Goal: Submit feedback/report problem: Submit feedback/report problem

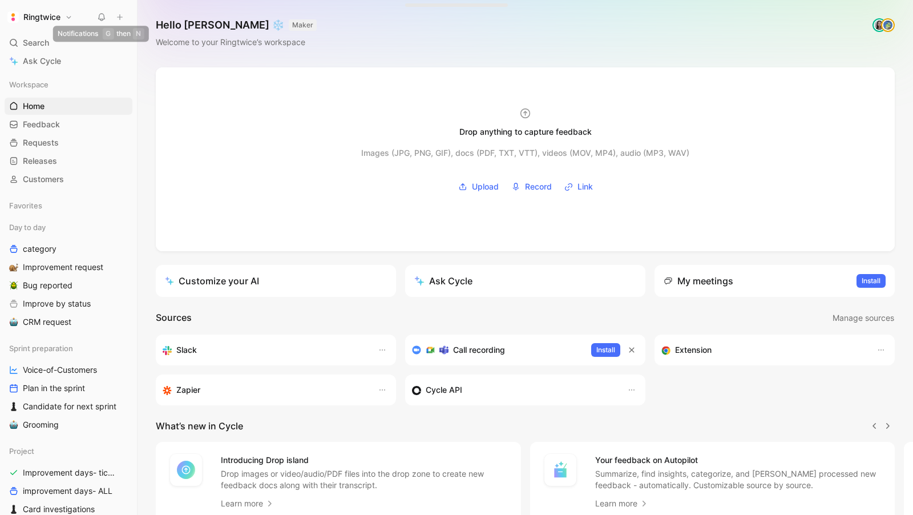
click at [101, 14] on use at bounding box center [102, 17] width 6 height 7
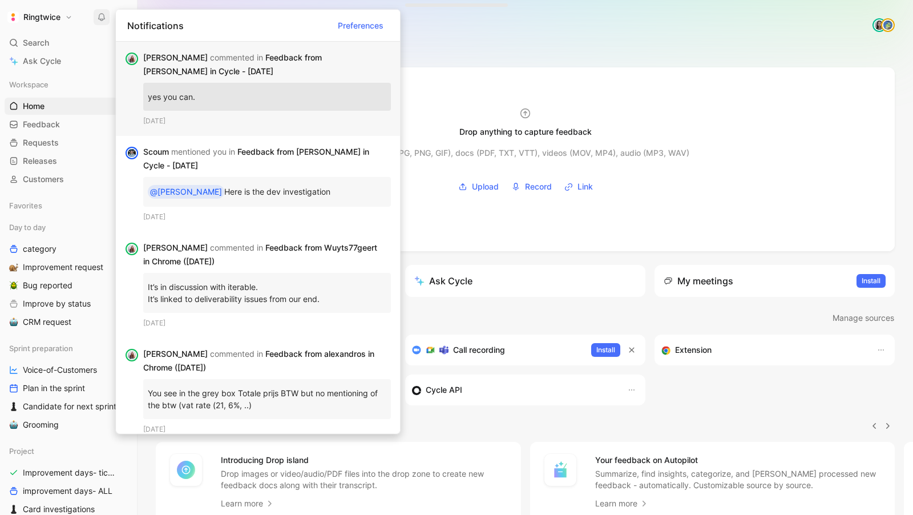
click at [264, 76] on div "Elisabeth commented in Feedback from Jonas in Cycle - 8/11/2025" at bounding box center [262, 64] width 239 height 27
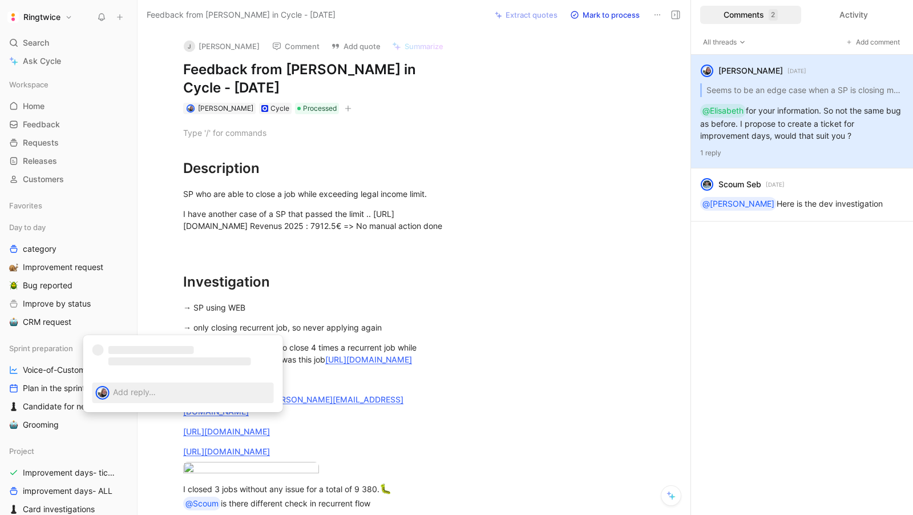
scroll to position [438, 0]
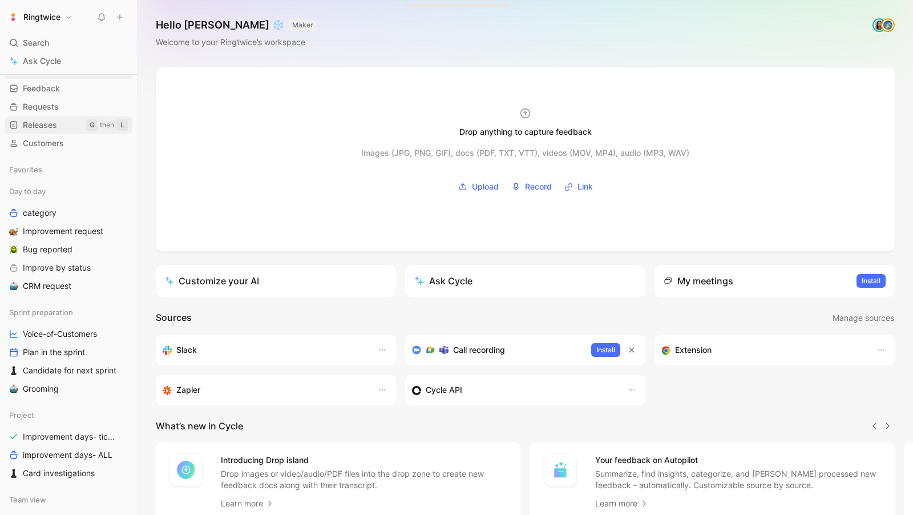
scroll to position [38, 0]
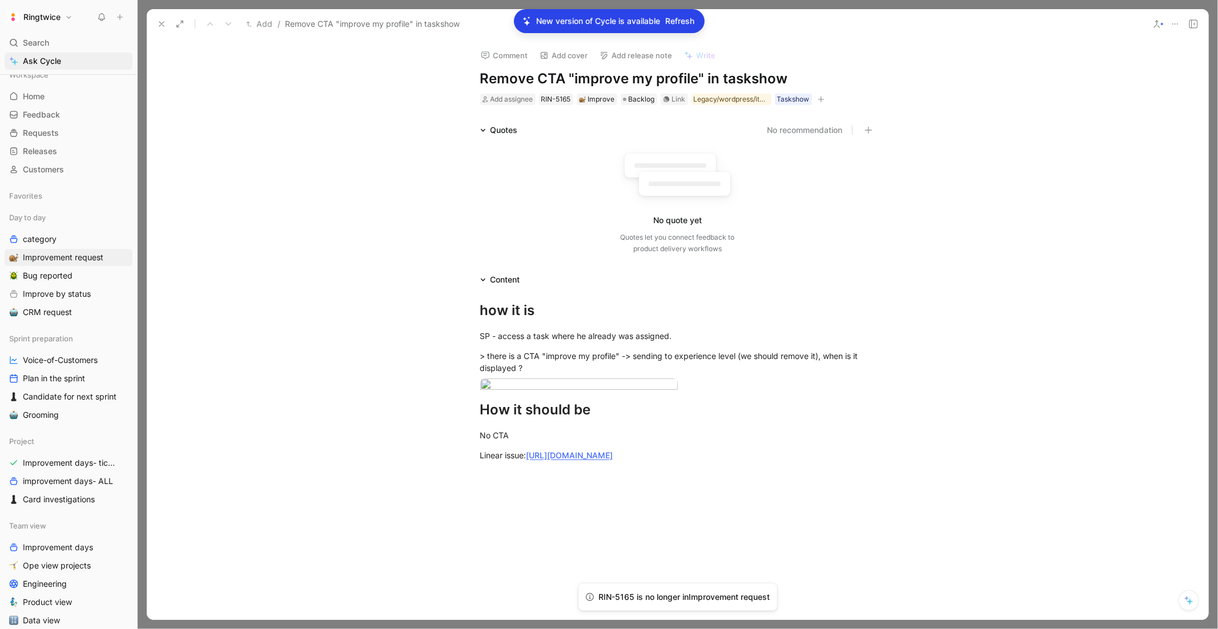
click at [160, 19] on icon at bounding box center [161, 23] width 9 height 9
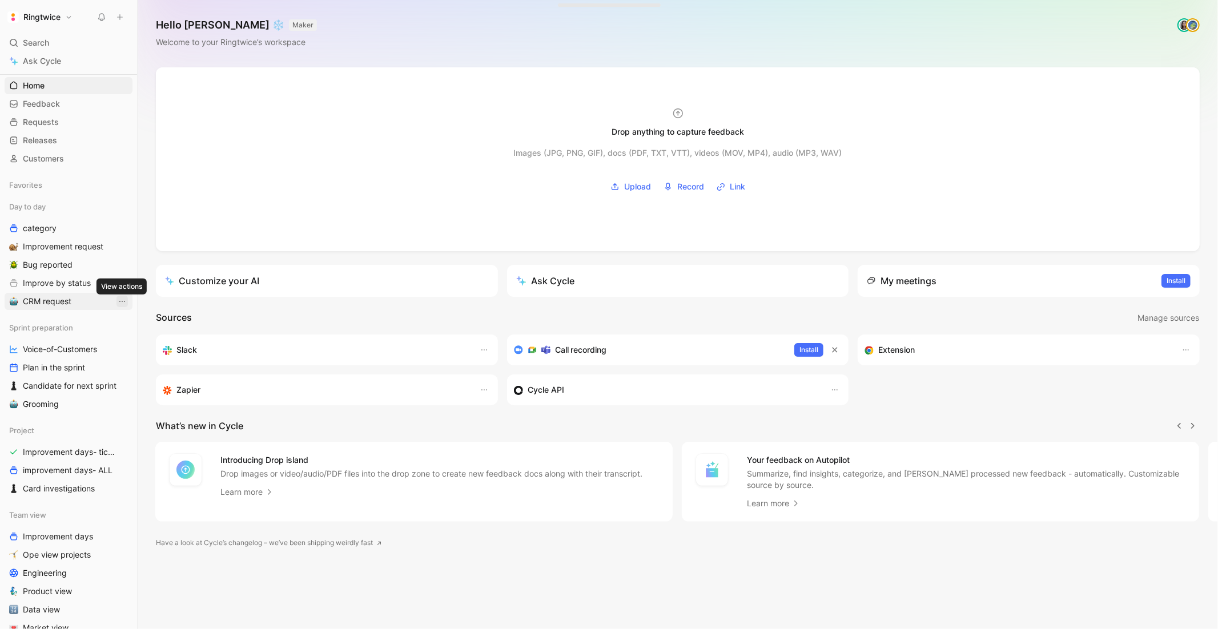
scroll to position [22, 0]
click at [67, 245] on span "Improvement request" at bounding box center [63, 245] width 80 height 11
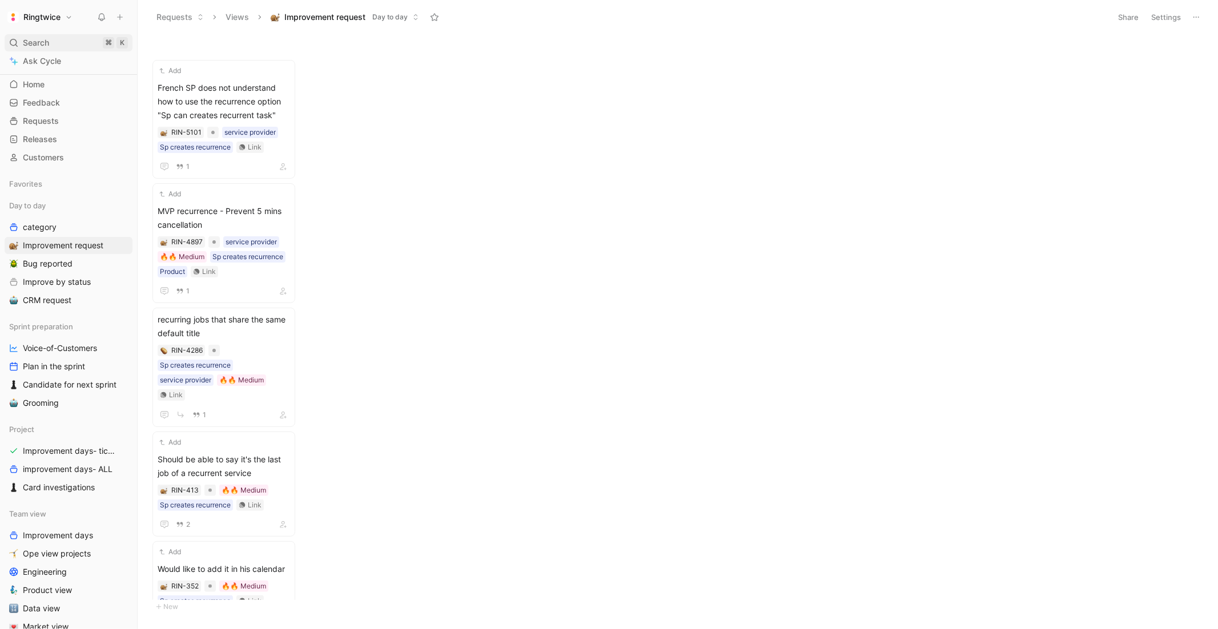
click at [40, 36] on span "Search" at bounding box center [36, 43] width 26 height 14
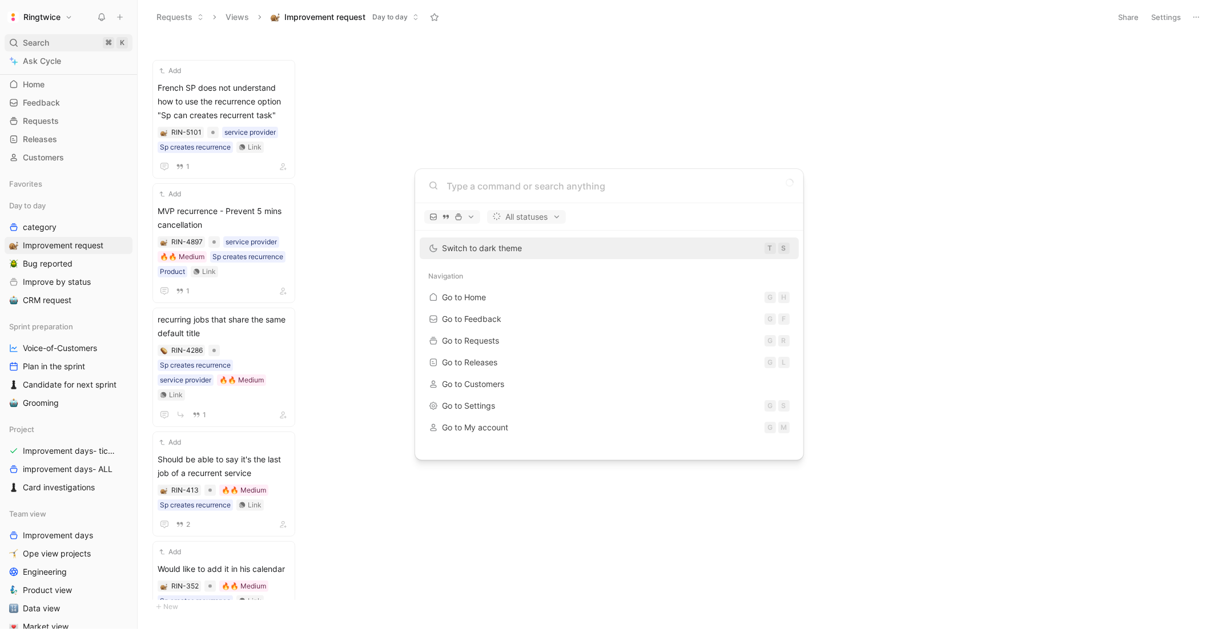
type input "t"
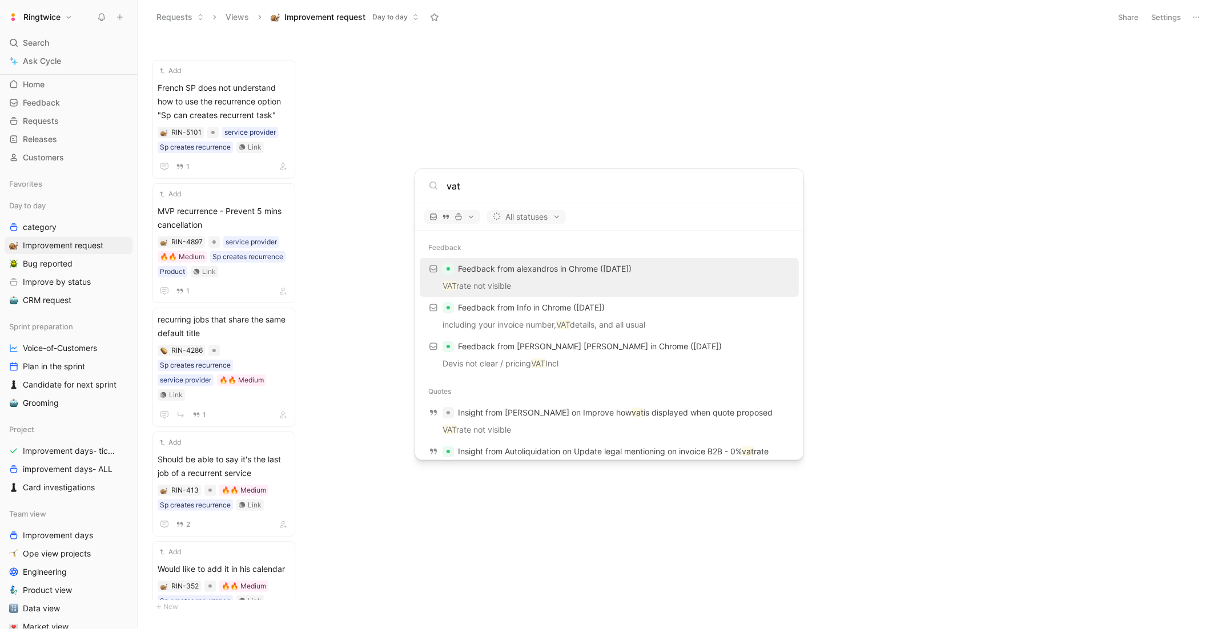
type input "vat"
click at [103, 15] on body "Ringtwice Search ⌘ K Ask Cycle Workspace Home G then H Feedback G then F Reques…" at bounding box center [609, 314] width 1218 height 629
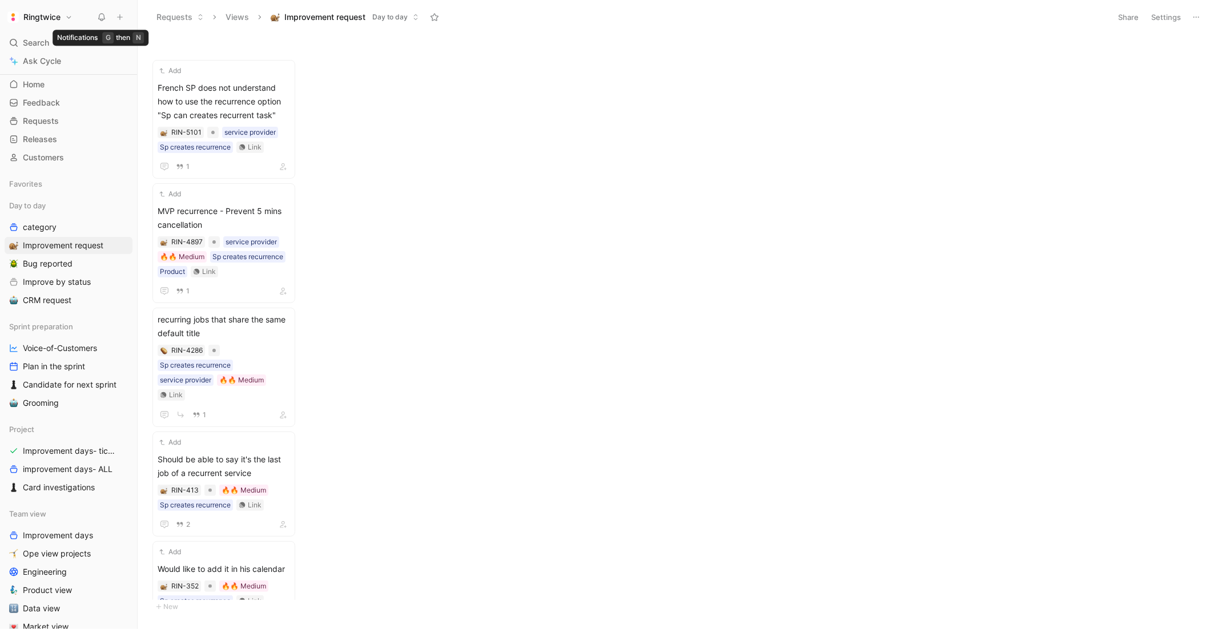
click at [103, 15] on icon at bounding box center [101, 17] width 9 height 9
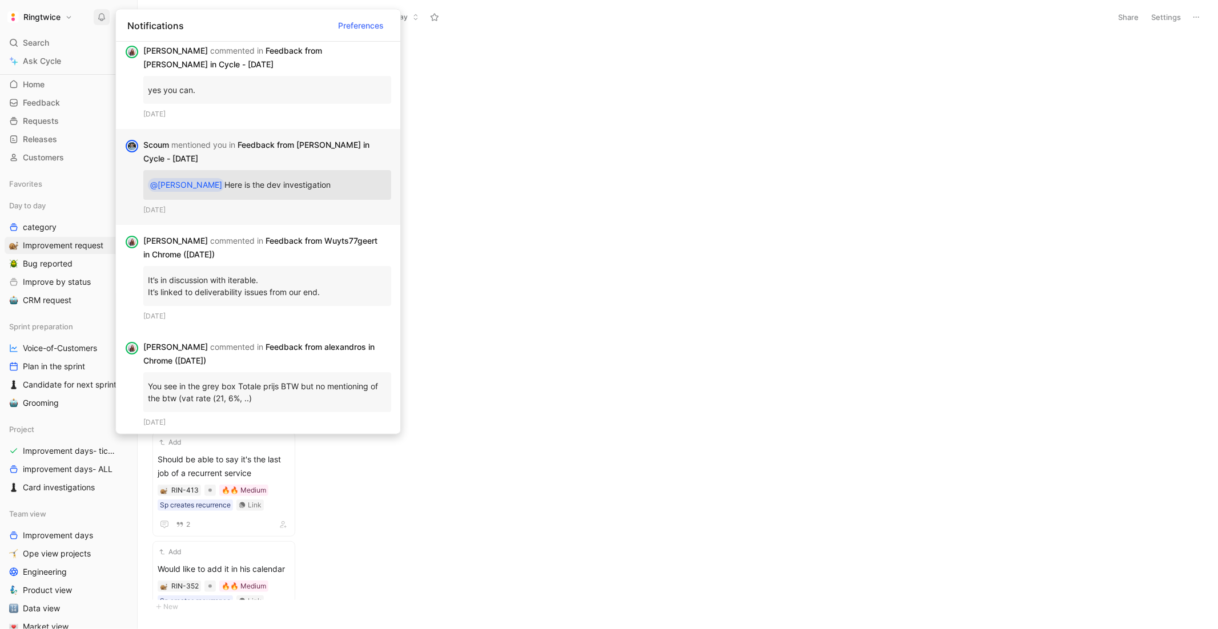
scroll to position [5, 0]
click at [308, 158] on div "Scoum mentioned you in Feedback from Jonas in Cycle - 8/11/2025" at bounding box center [262, 153] width 239 height 27
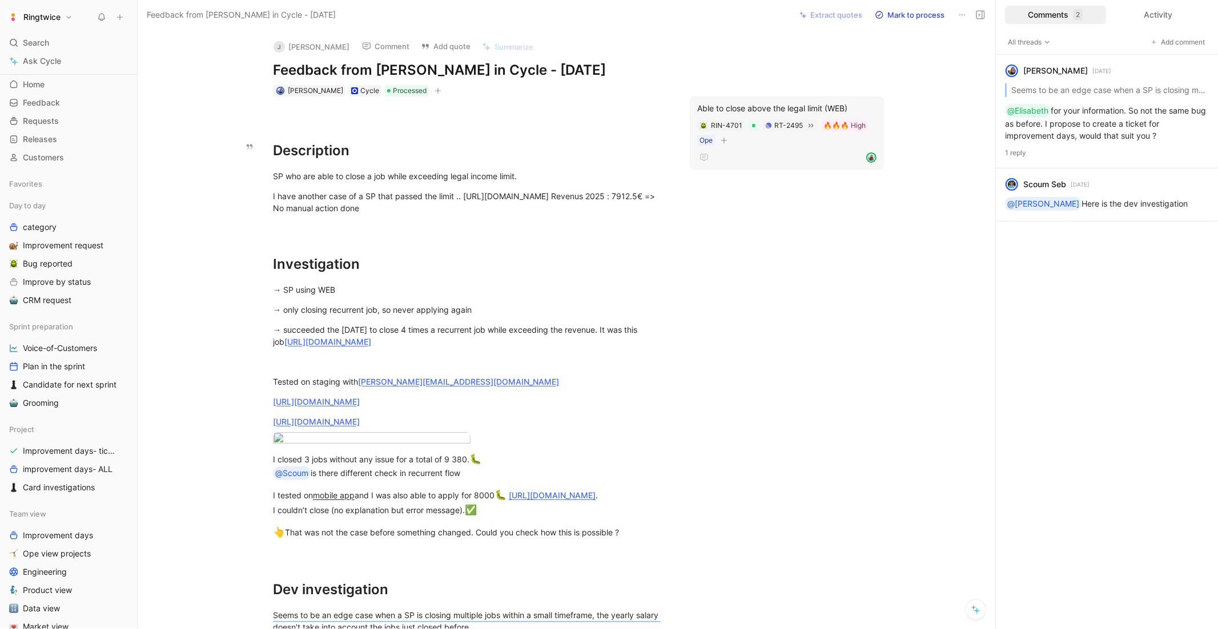
click at [747, 104] on div "Able to close above the legal limit (WEB)" at bounding box center [786, 109] width 179 height 14
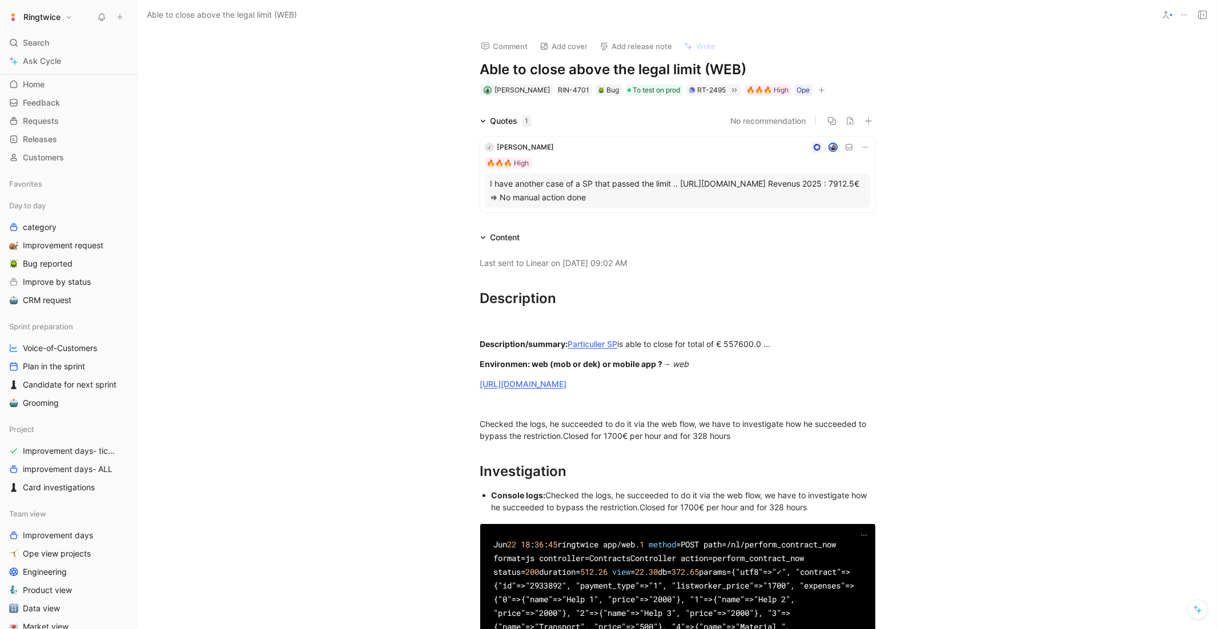
click at [860, 146] on icon at bounding box center [864, 147] width 9 height 9
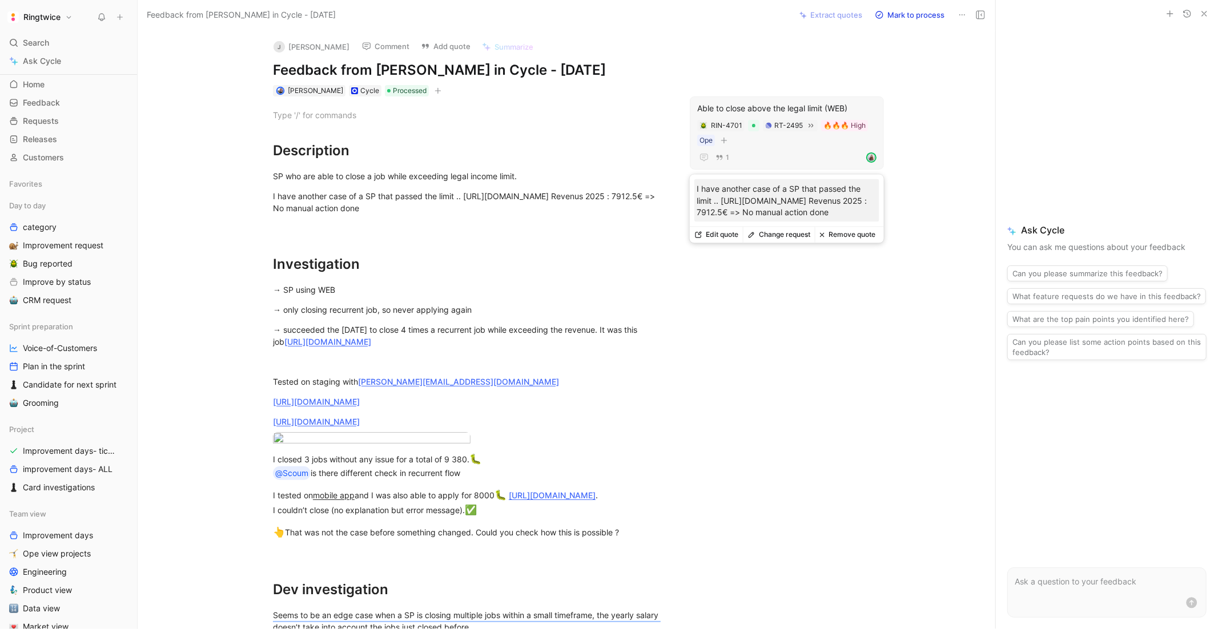
click at [760, 151] on div "1" at bounding box center [786, 158] width 179 height 14
click at [869, 243] on button "Remove quote" at bounding box center [847, 235] width 65 height 16
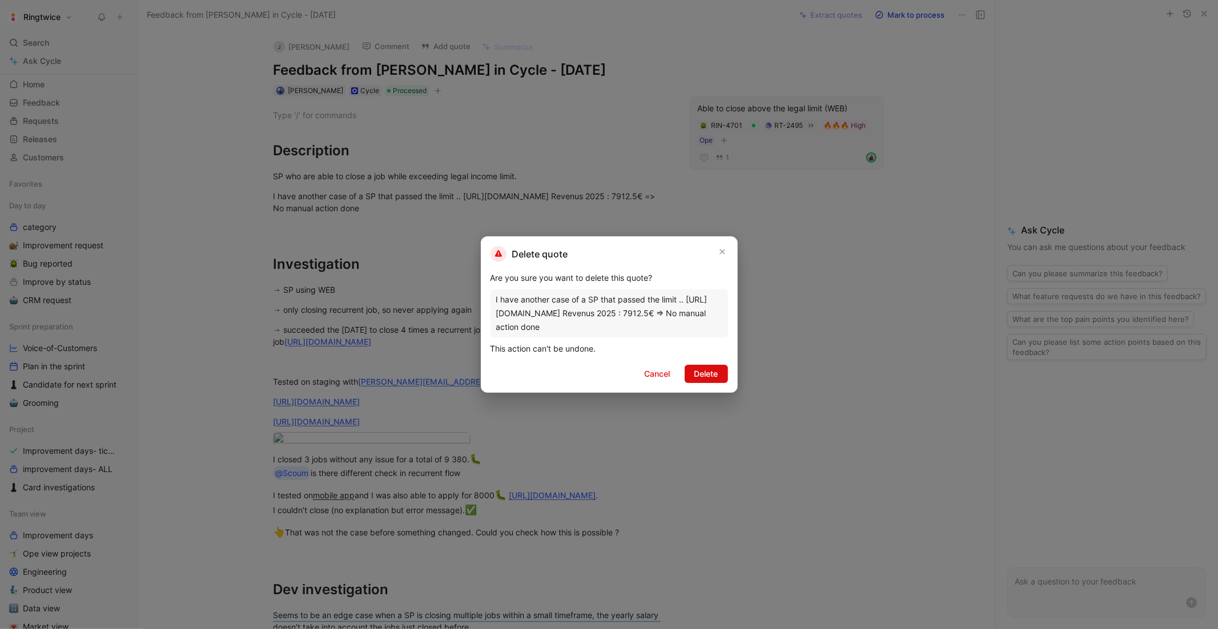
click at [709, 371] on span "Delete" at bounding box center [706, 374] width 24 height 14
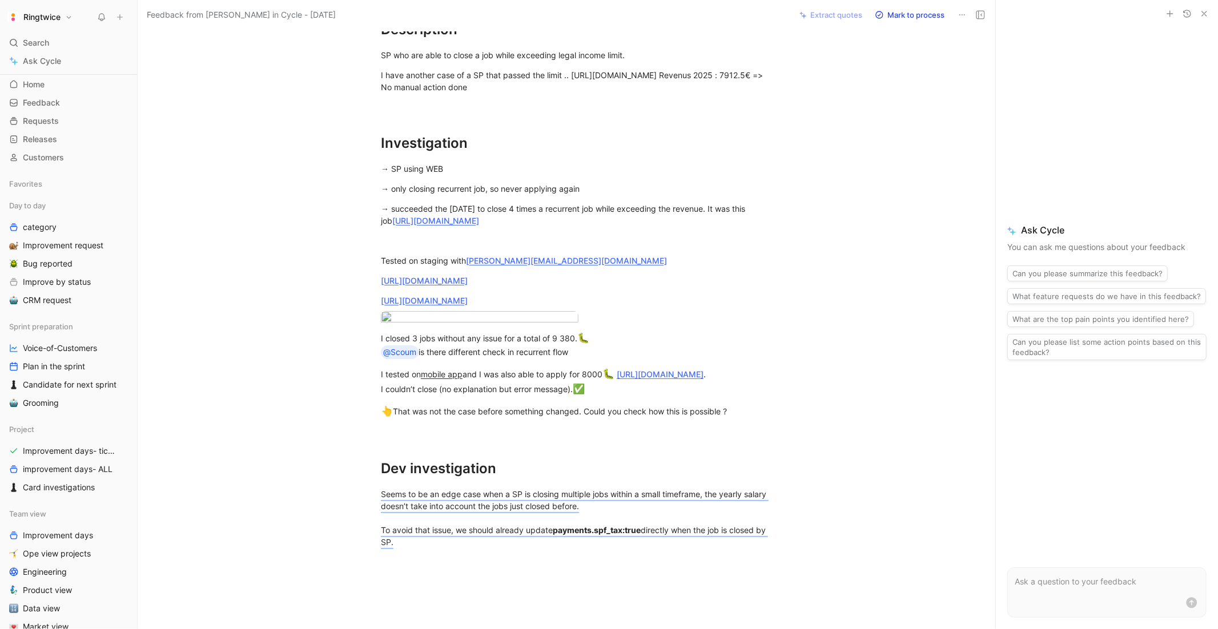
scroll to position [319, 0]
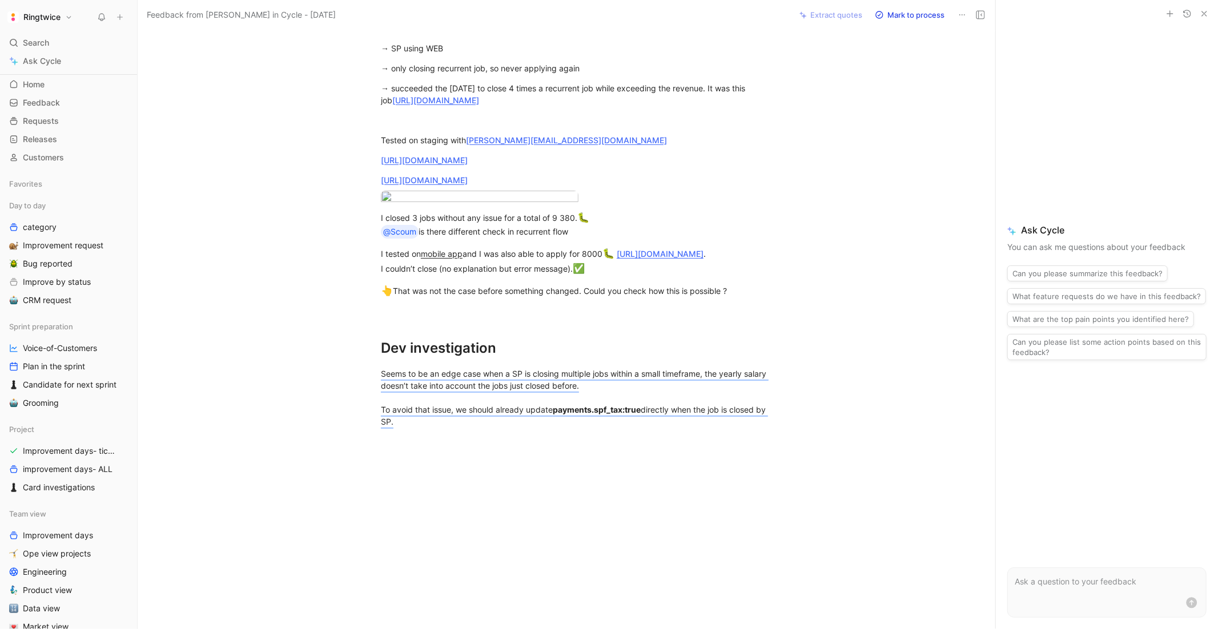
click at [492, 446] on div at bounding box center [578, 534] width 833 height 189
drag, startPoint x: 434, startPoint y: 427, endPoint x: 380, endPoint y: 366, distance: 81.6
click at [380, 366] on p "Seems to be an edge case when a SP is closing multiple jobs within a small time…" at bounding box center [578, 397] width 438 height 67
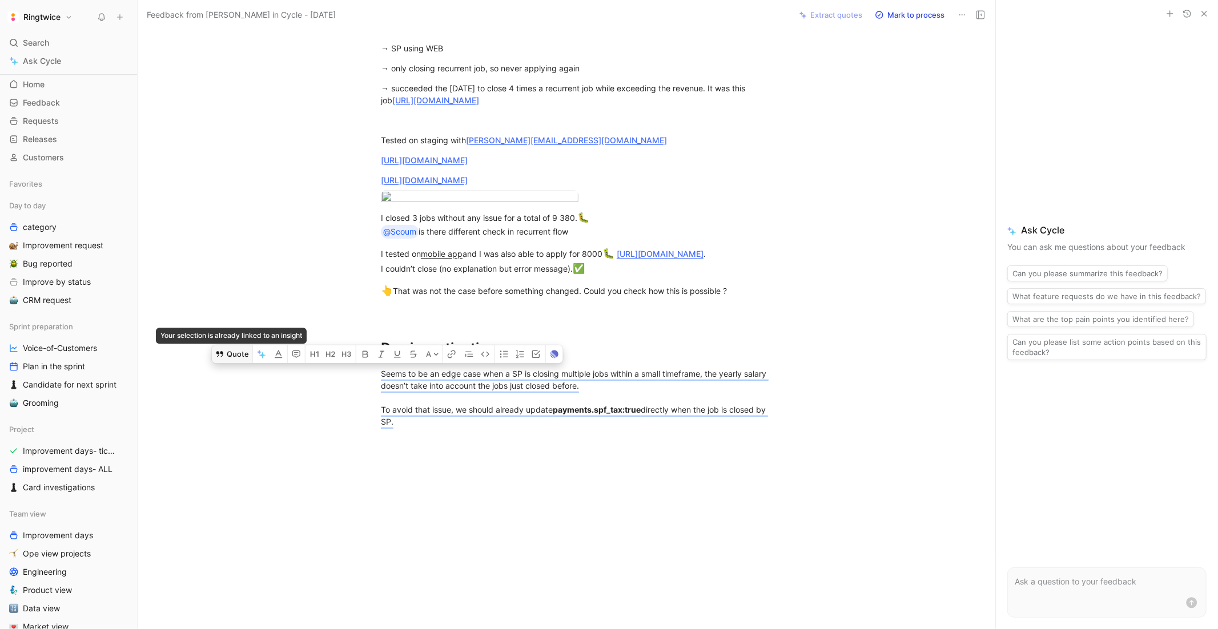
click at [228, 353] on button "Quote" at bounding box center [232, 354] width 41 height 18
click at [236, 351] on button "Quote" at bounding box center [232, 354] width 41 height 18
click at [232, 353] on button "Quote" at bounding box center [232, 354] width 41 height 18
click at [865, 392] on div "Description SP who are able to close a job while exceeding legal income limit. …" at bounding box center [578, 147] width 833 height 585
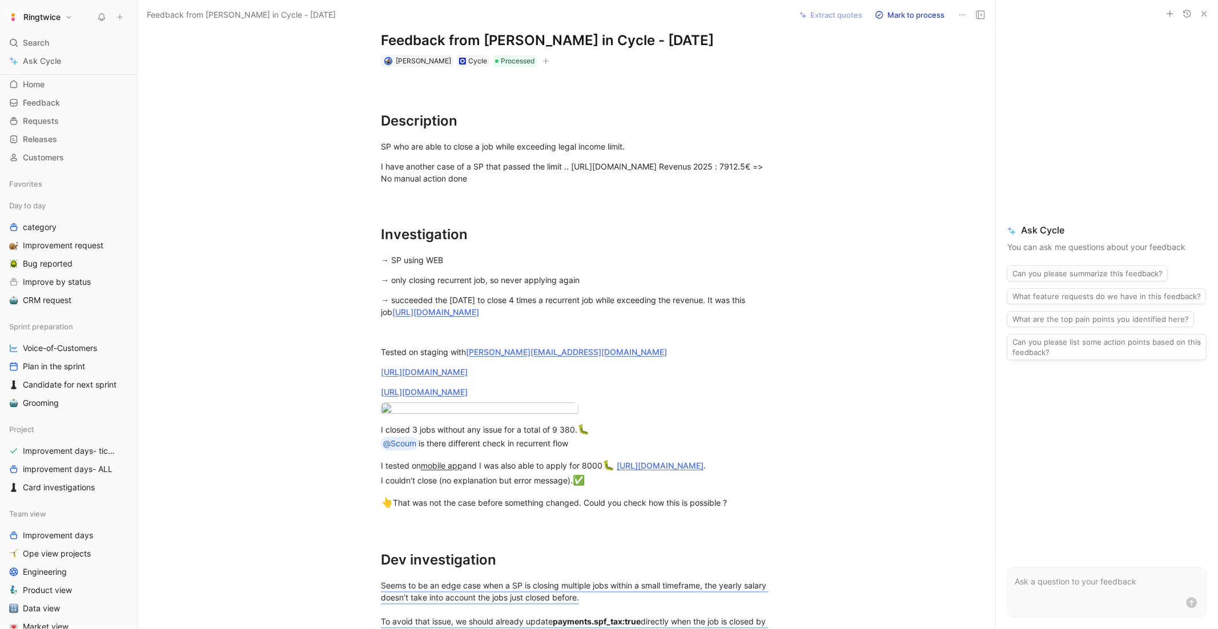
scroll to position [0, 0]
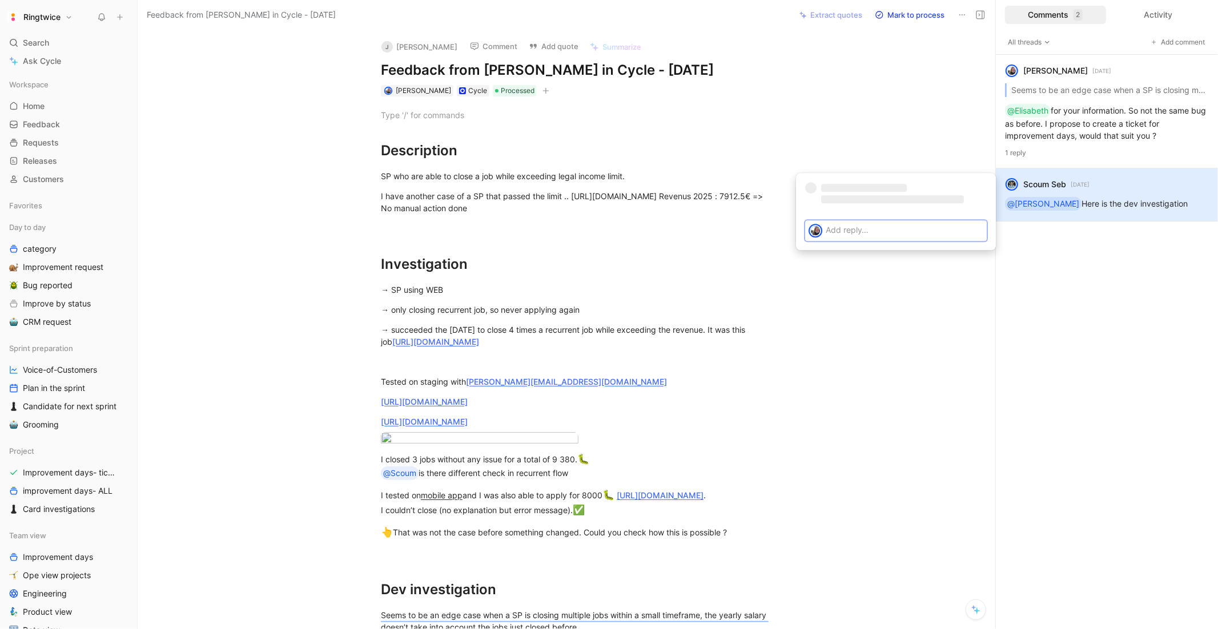
scroll to position [319, 0]
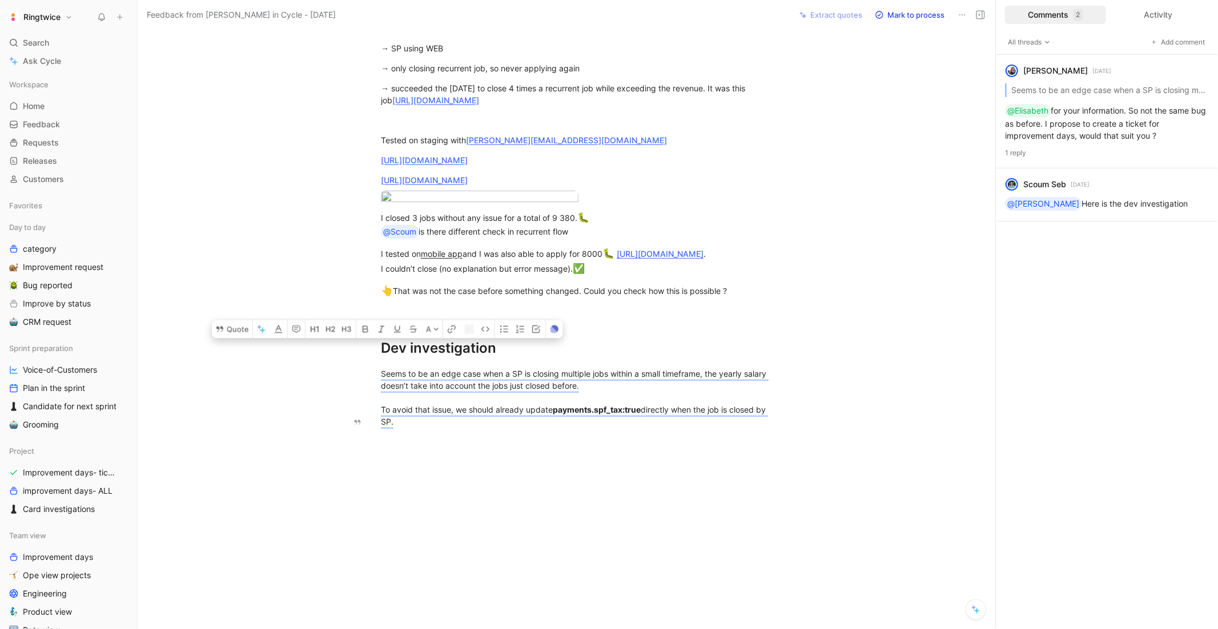
drag, startPoint x: 470, startPoint y: 432, endPoint x: 354, endPoint y: 355, distance: 139.6
click at [354, 356] on div "Description SP who are able to close a job while exceeding legal income limit. …" at bounding box center [578, 147] width 833 height 585
click at [418, 442] on div at bounding box center [578, 534] width 833 height 189
drag, startPoint x: 410, startPoint y: 431, endPoint x: 365, endPoint y: 366, distance: 78.8
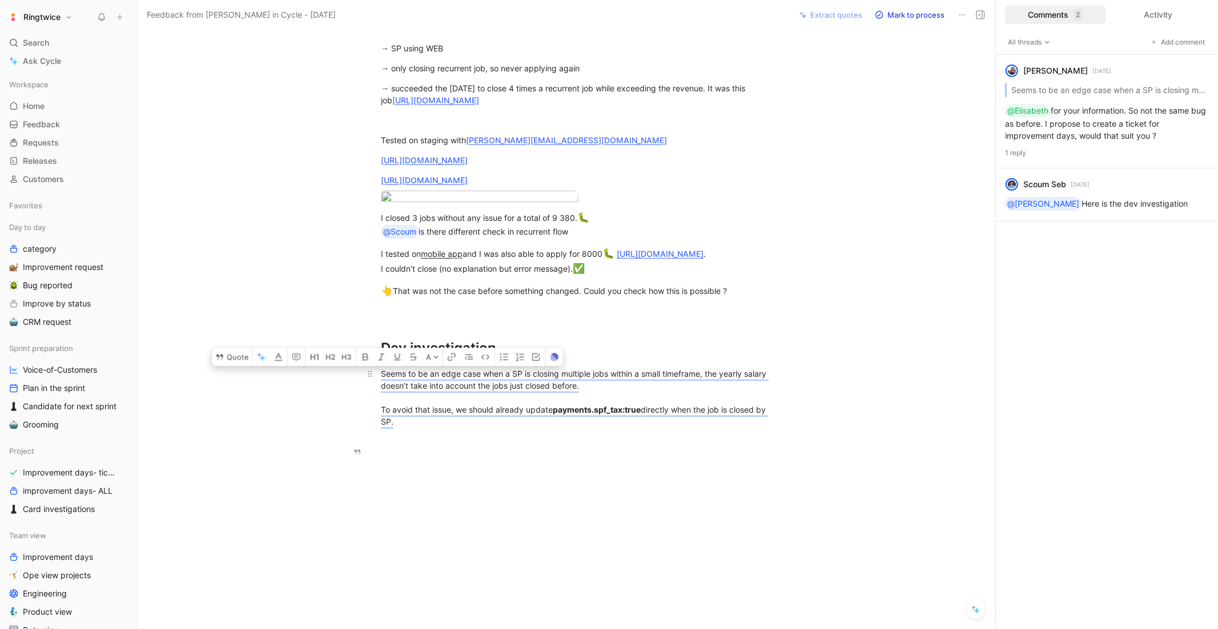
click at [365, 366] on p "Seems to be an edge case when a SP is closing multiple jobs within a small time…" at bounding box center [578, 397] width 438 height 67
click at [228, 357] on button "Quote" at bounding box center [232, 354] width 41 height 18
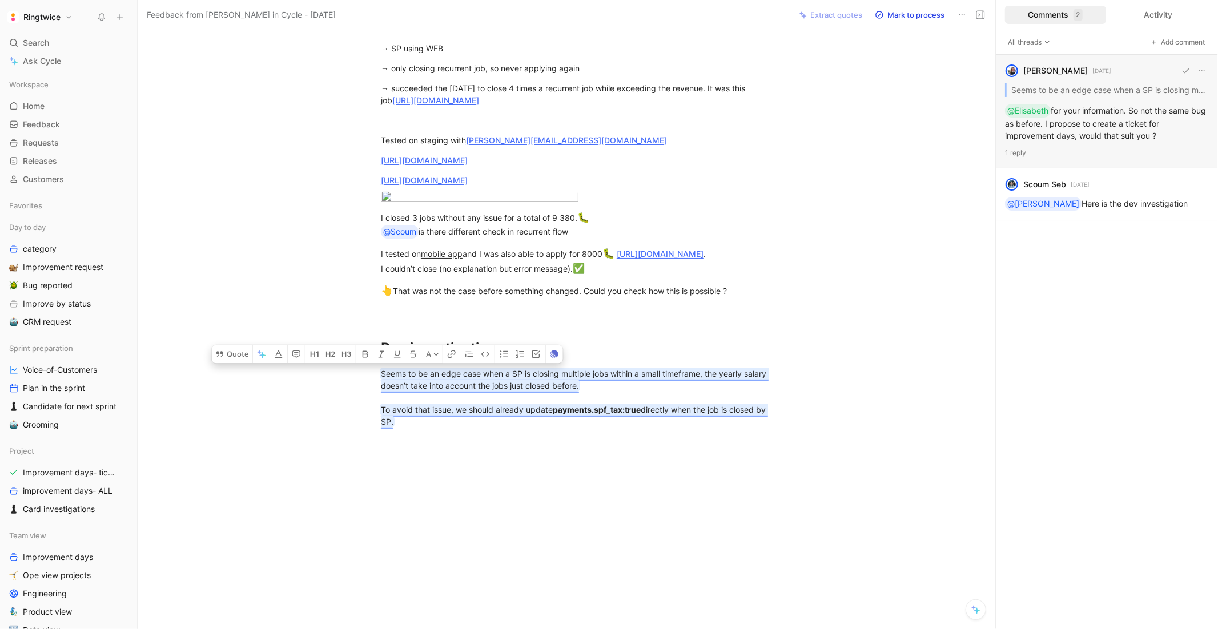
click at [1101, 134] on div "blanche havenne 3 days ago Seems to be an edge case when a SP is closing multip…" at bounding box center [1107, 112] width 222 height 114
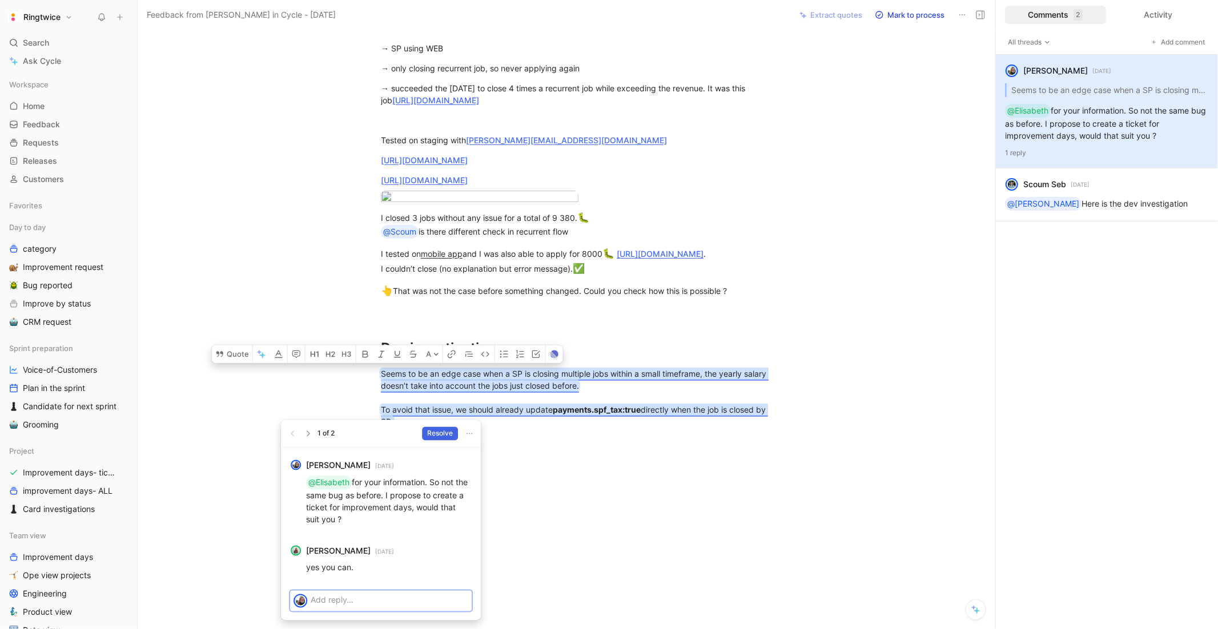
click at [433, 431] on span "Resolve" at bounding box center [440, 433] width 26 height 11
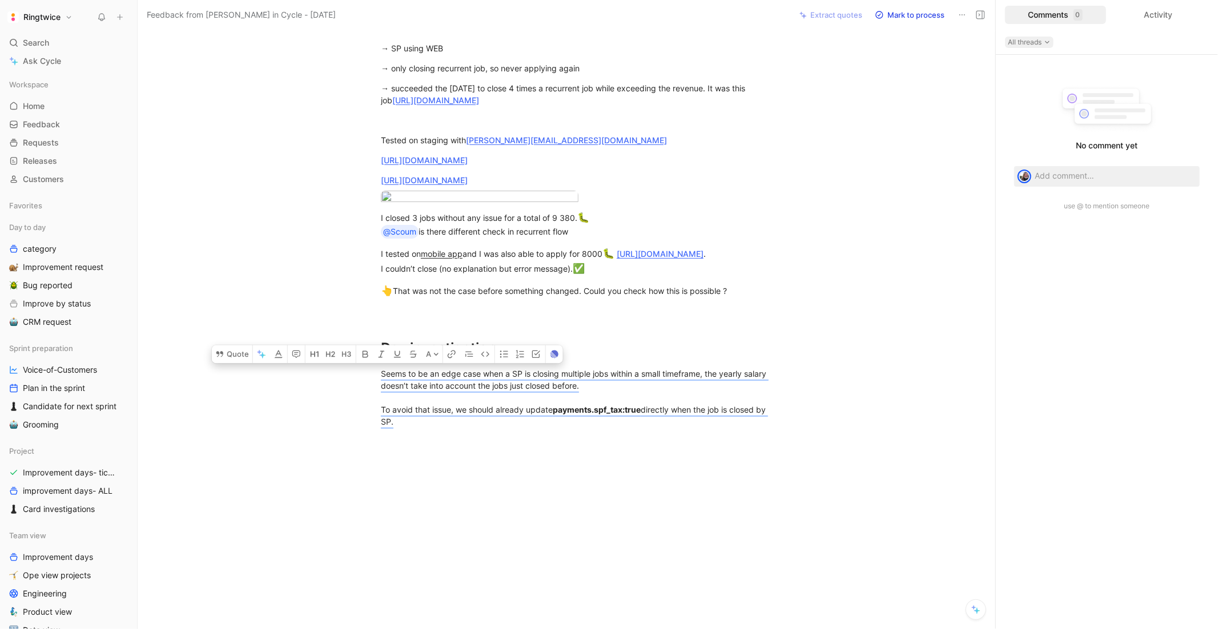
click at [1037, 42] on span "All threads" at bounding box center [1028, 42] width 43 height 11
click at [685, 328] on h1 "Dev investigation" at bounding box center [578, 343] width 438 height 40
click at [623, 385] on div "Seems to be an edge case when a SP is closing multiple jobs within a small time…" at bounding box center [578, 398] width 395 height 60
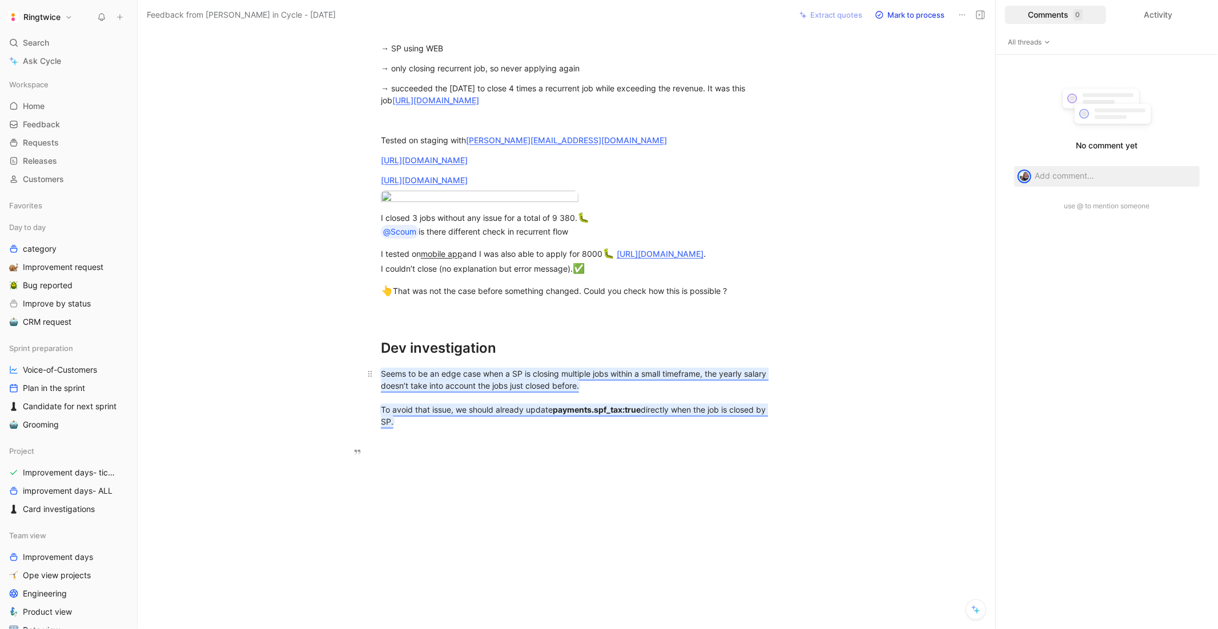
click at [613, 377] on mark "Seems to be an edge case when a SP is closing multiple jobs within a small time…" at bounding box center [575, 380] width 388 height 22
click at [510, 387] on mark "Seems to be an edge case when a SP is closing multiple jobs within a small time…" at bounding box center [575, 380] width 388 height 22
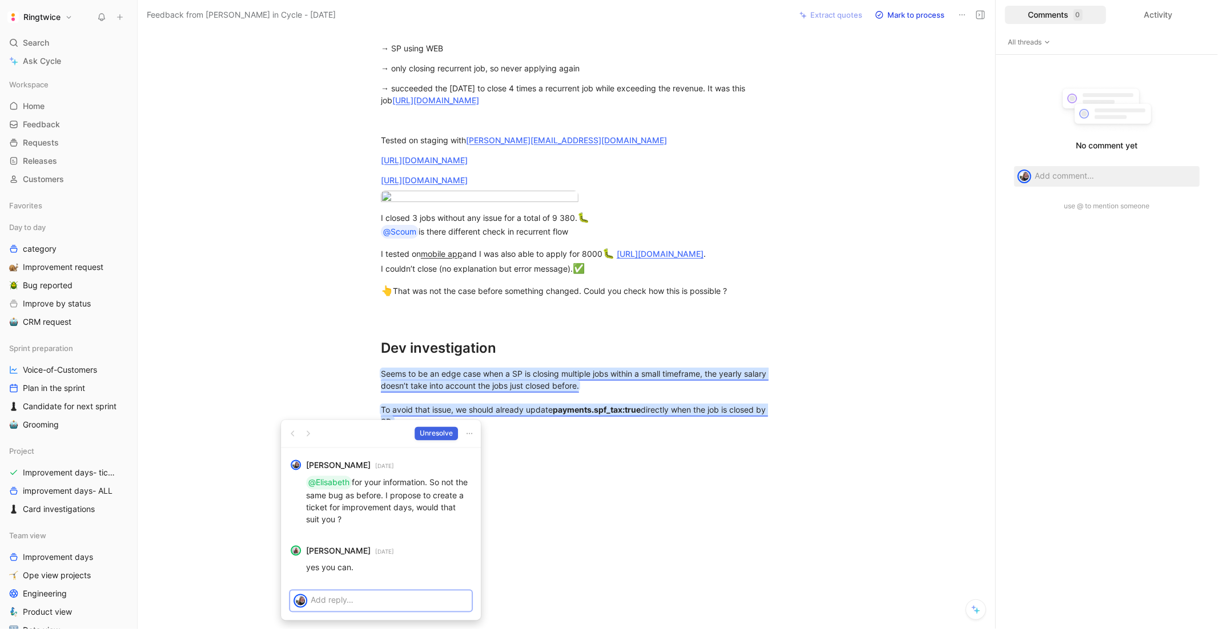
click at [434, 432] on span "Unresolve" at bounding box center [436, 433] width 33 height 11
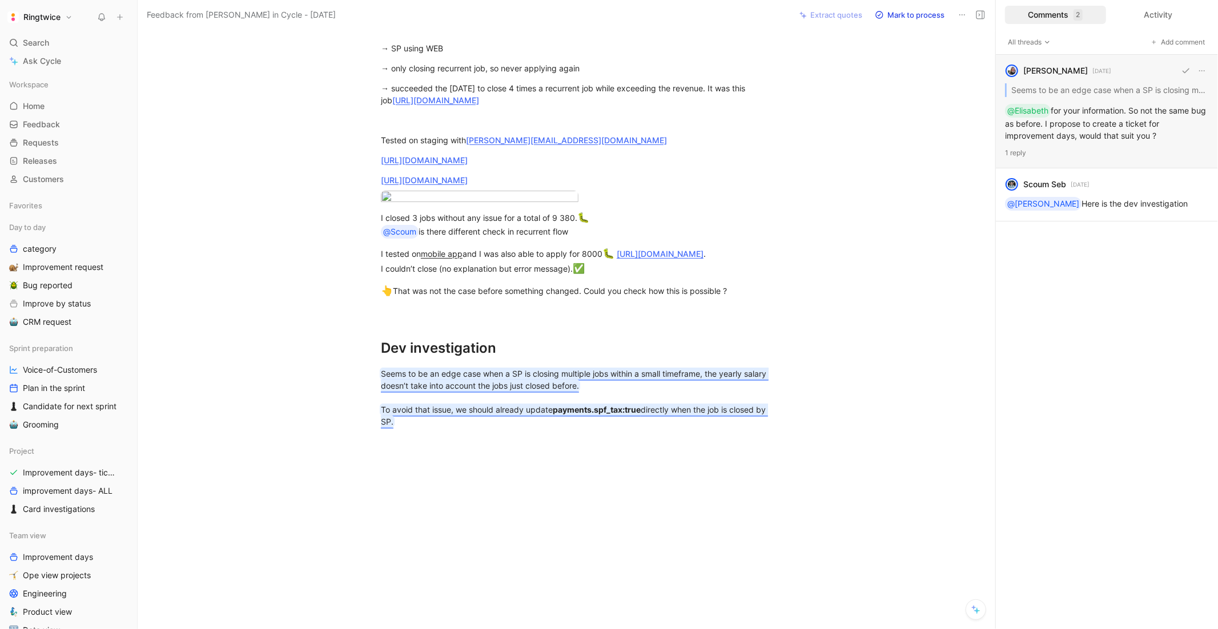
click at [1068, 106] on div "blanche havenne 3 days ago Seems to be an edge case when a SP is closing multip…" at bounding box center [1107, 112] width 222 height 114
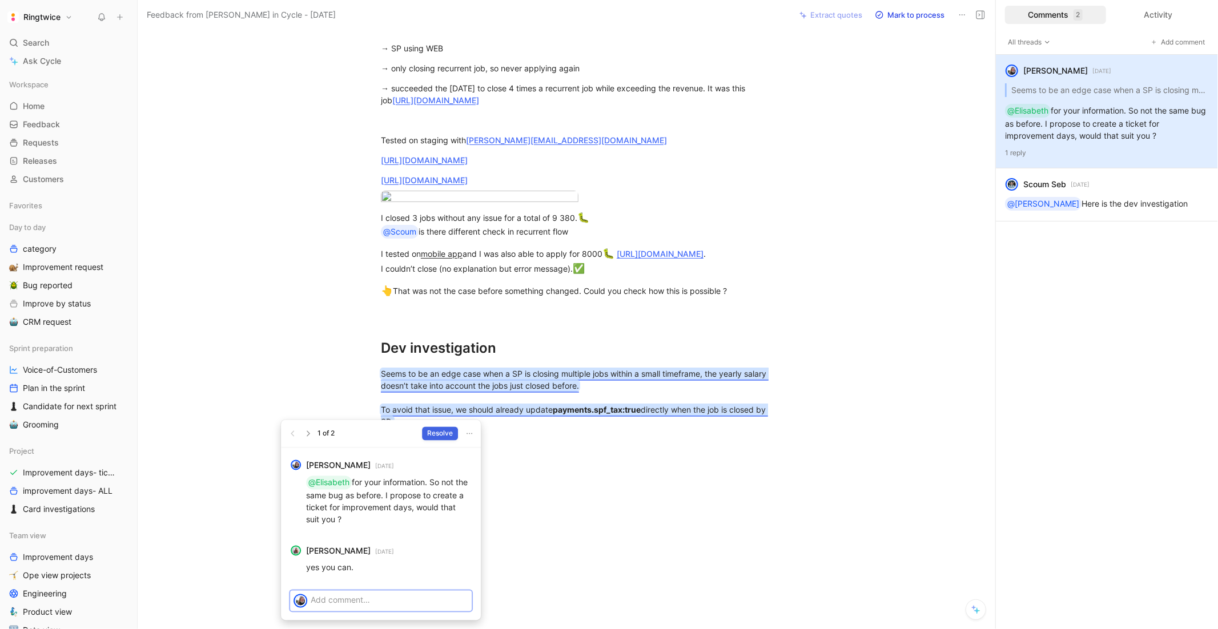
click at [450, 429] on span "Resolve" at bounding box center [440, 433] width 26 height 11
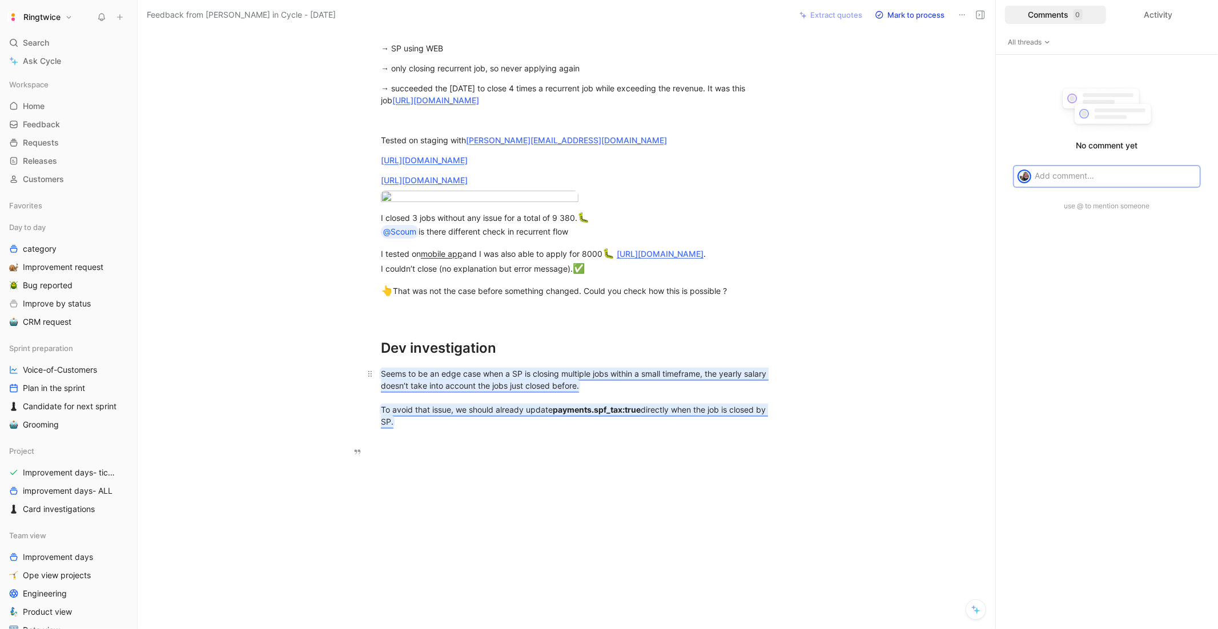
click at [675, 378] on div "Seems to be an edge case when a SP is closing multiple jobs within a small time…" at bounding box center [578, 398] width 395 height 60
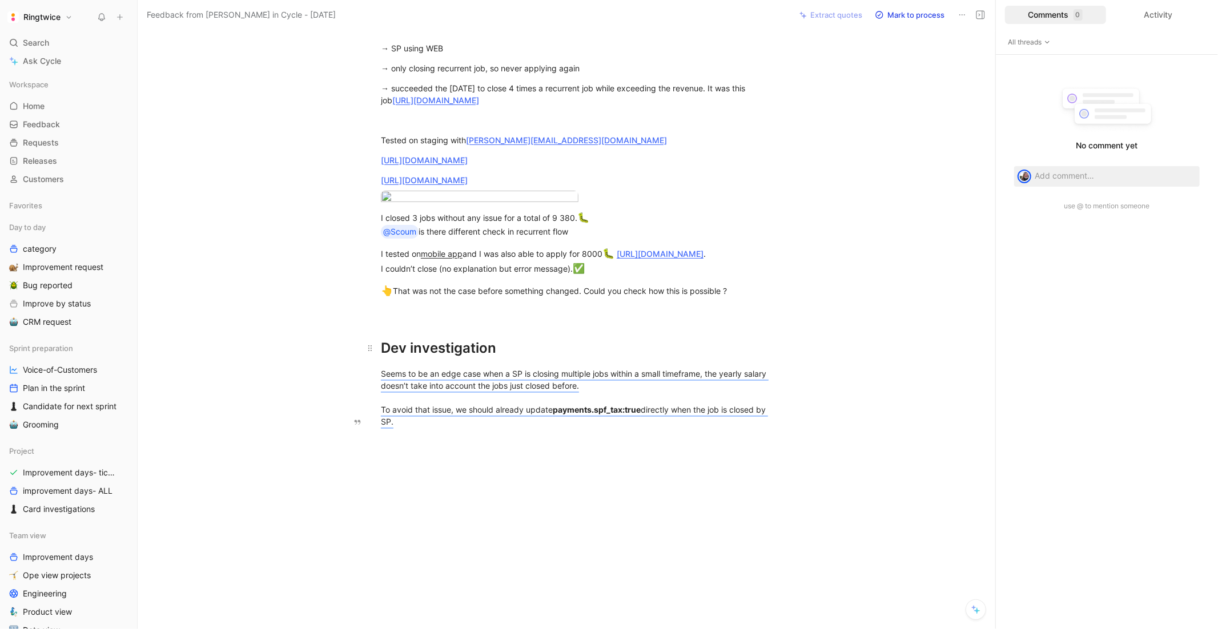
click at [666, 324] on h1 "Dev investigation" at bounding box center [578, 343] width 438 height 40
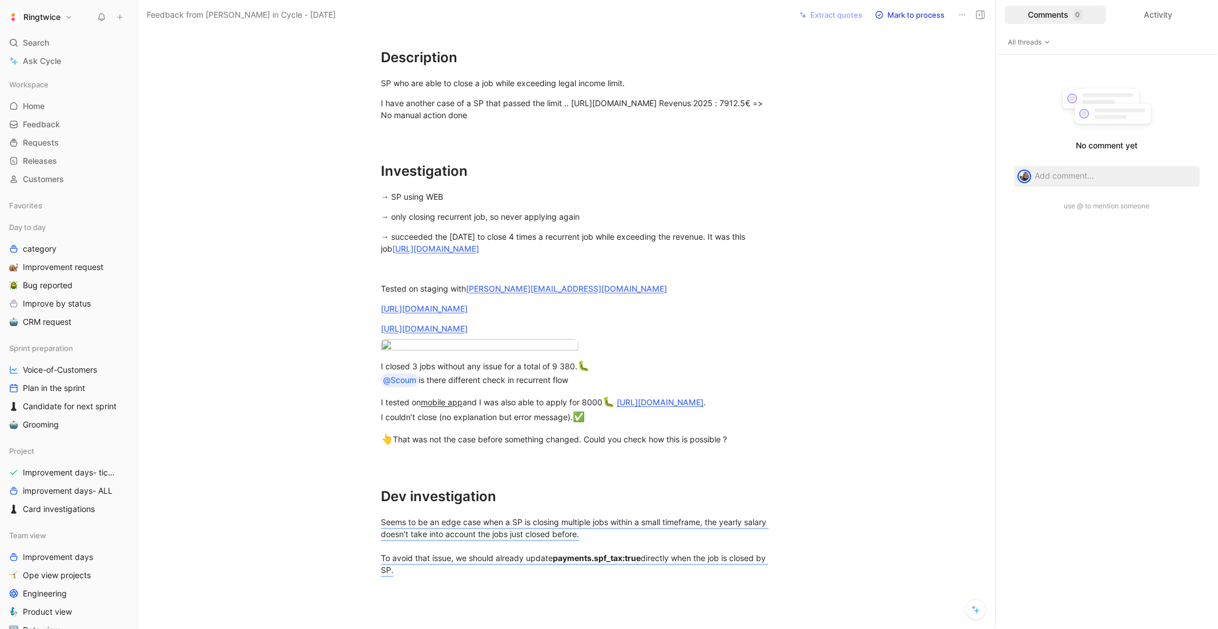
scroll to position [0, 0]
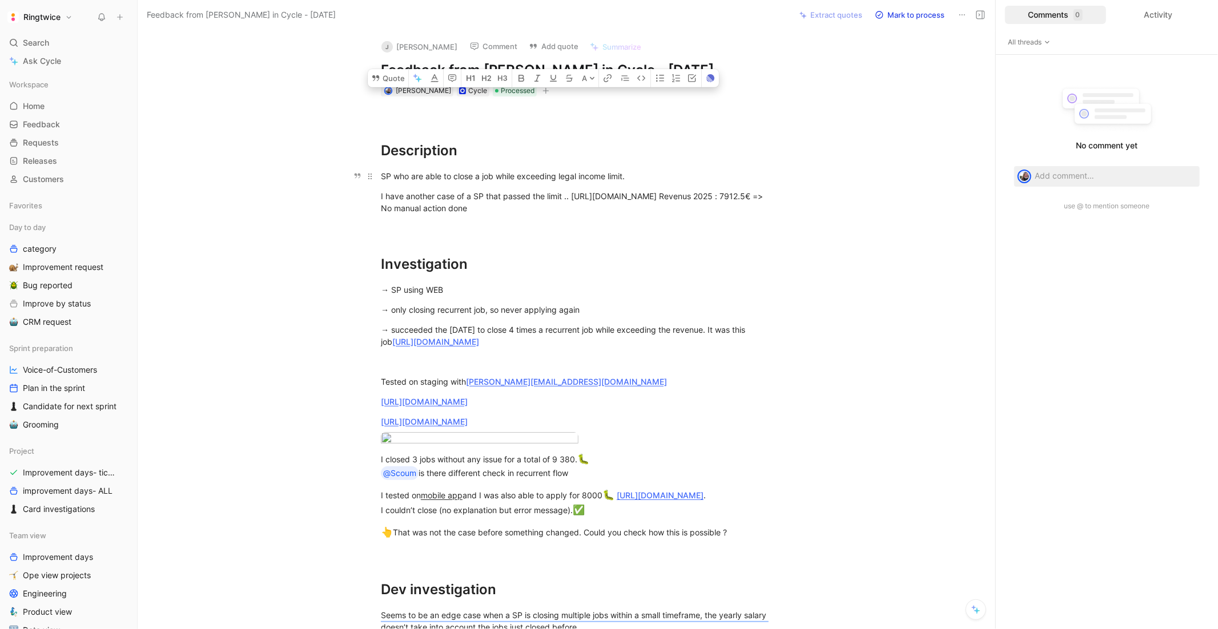
drag, startPoint x: 706, startPoint y: 200, endPoint x: 380, endPoint y: 177, distance: 327.3
click at [380, 177] on div "Description SP who are able to close a job while exceeding legal income limit. …" at bounding box center [578, 388] width 833 height 585
click at [410, 225] on h1 "Investigation" at bounding box center [578, 249] width 438 height 61
drag, startPoint x: 386, startPoint y: 175, endPoint x: 455, endPoint y: 208, distance: 76.1
click at [455, 208] on div "Description SP who are able to close a job while exceeding legal income limit. …" at bounding box center [578, 388] width 833 height 585
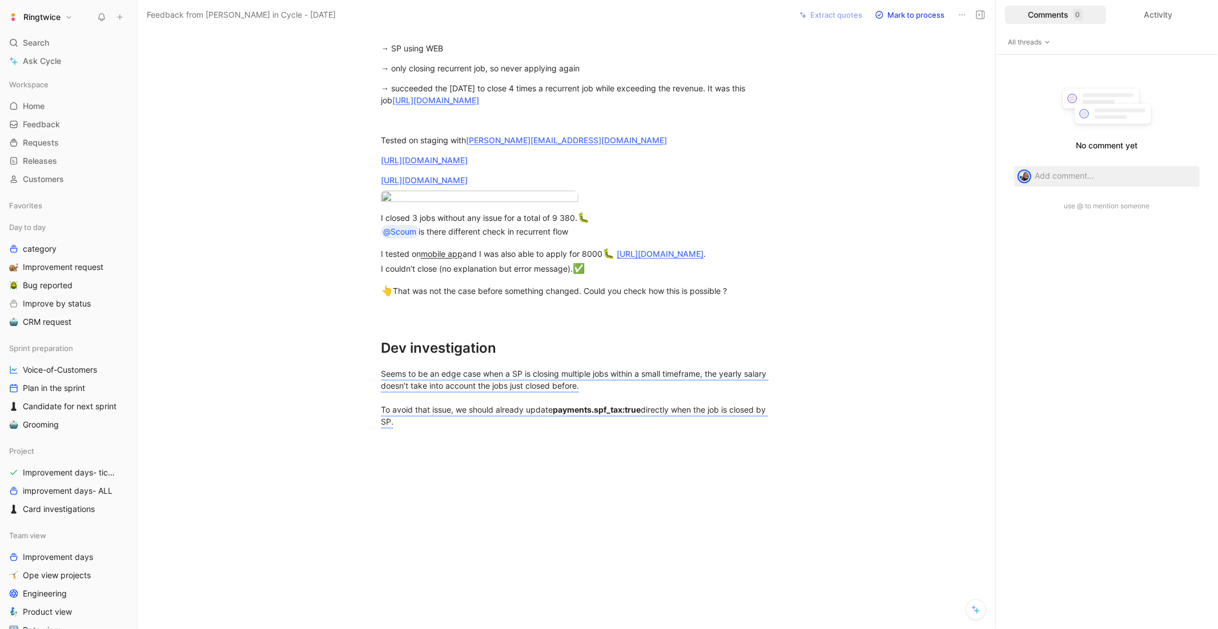
scroll to position [319, 0]
click at [635, 298] on div "👆 That was not the case before something changed. Could you check how this is p…" at bounding box center [578, 291] width 395 height 15
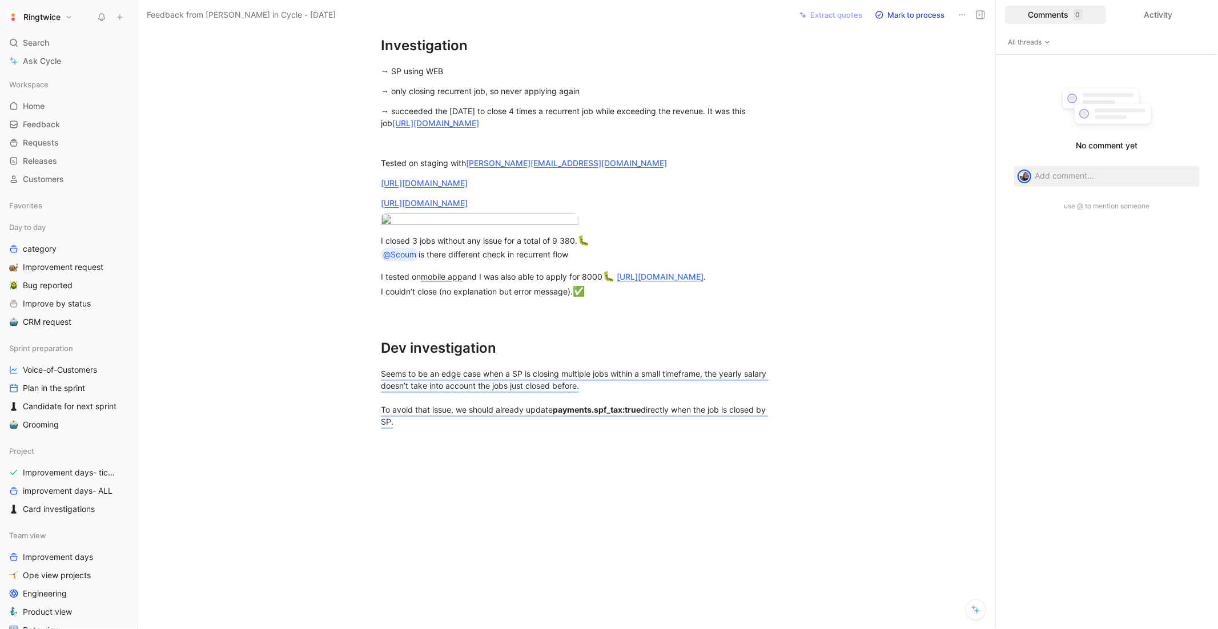
scroll to position [256, 0]
drag, startPoint x: 388, startPoint y: 404, endPoint x: 445, endPoint y: 460, distance: 79.5
click at [445, 431] on p "Seems to be an edge case when a SP is closing multiple jobs within a small time…" at bounding box center [578, 397] width 438 height 67
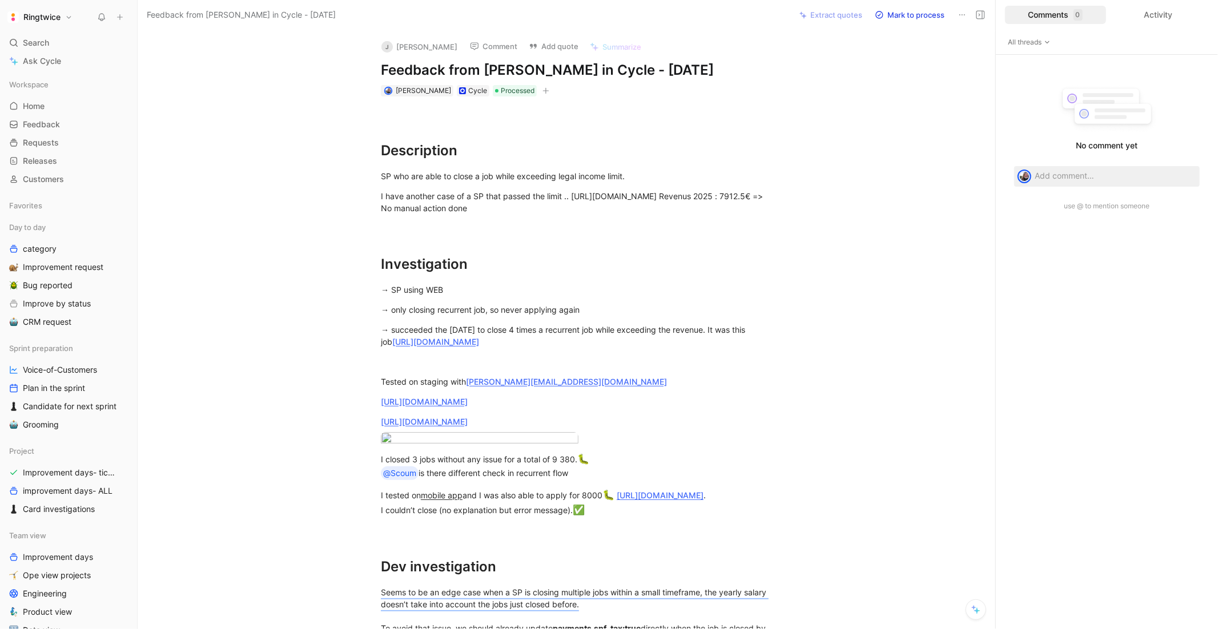
scroll to position [13, 0]
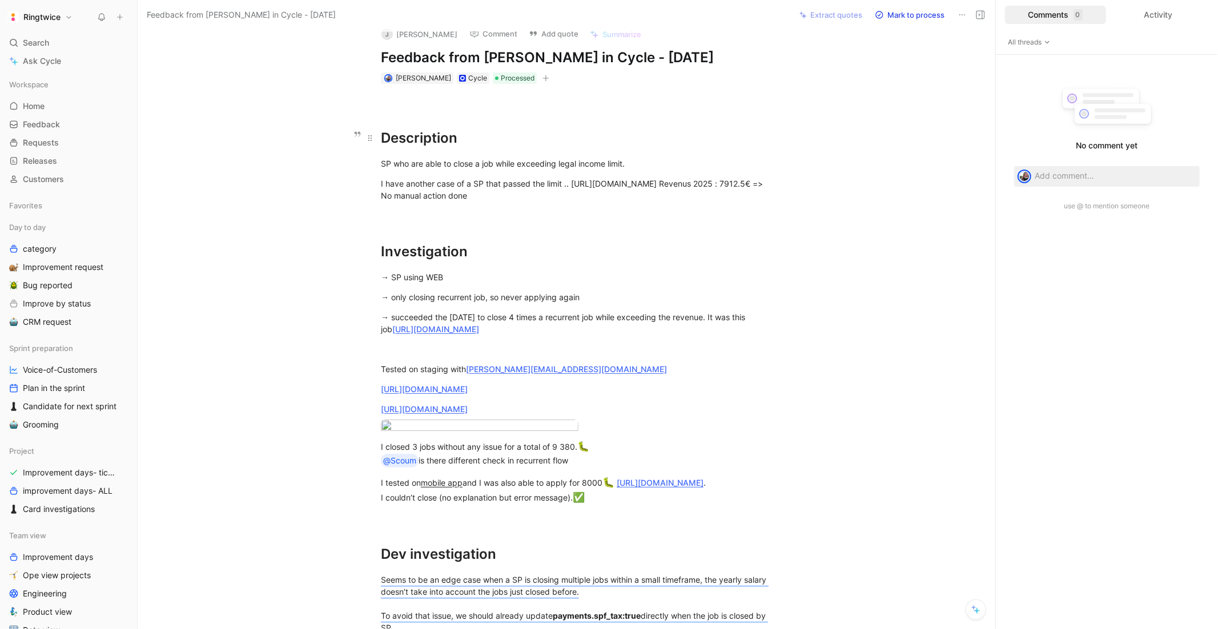
drag, startPoint x: 655, startPoint y: 156, endPoint x: 445, endPoint y: 148, distance: 209.6
click at [445, 148] on div "Description SP who are able to close a job while exceeding legal income limit. …" at bounding box center [578, 365] width 833 height 563
click at [442, 159] on div "SP who are able to close a job while exceeding legal income limit." at bounding box center [578, 164] width 395 height 12
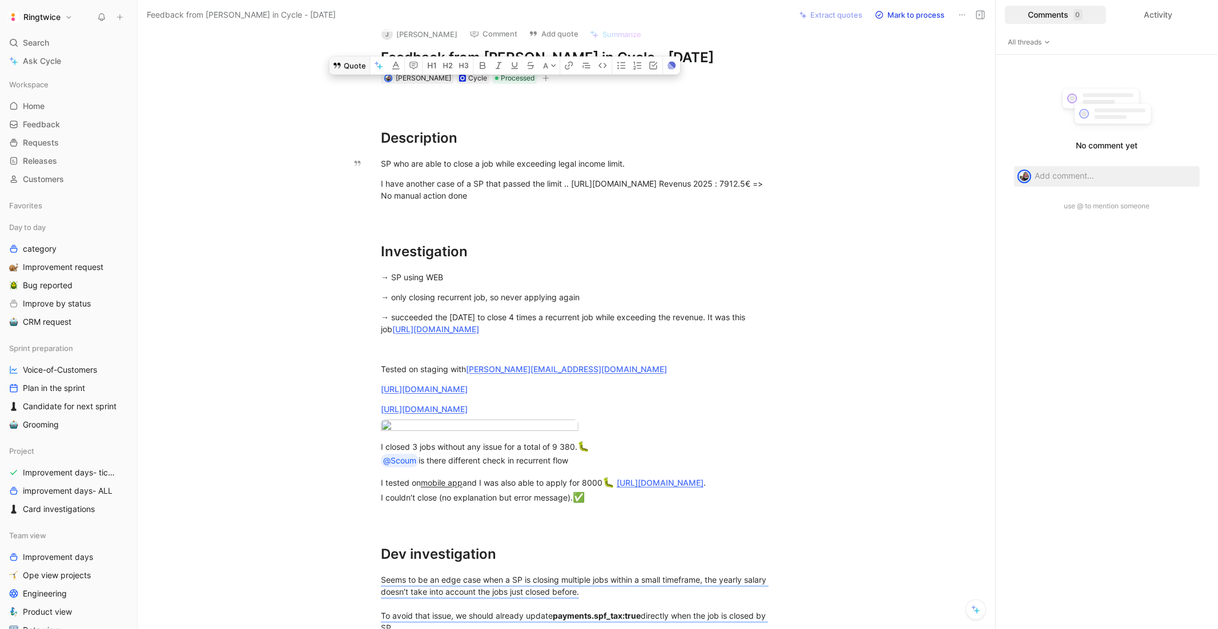
click at [345, 74] on button "Quote" at bounding box center [349, 65] width 41 height 18
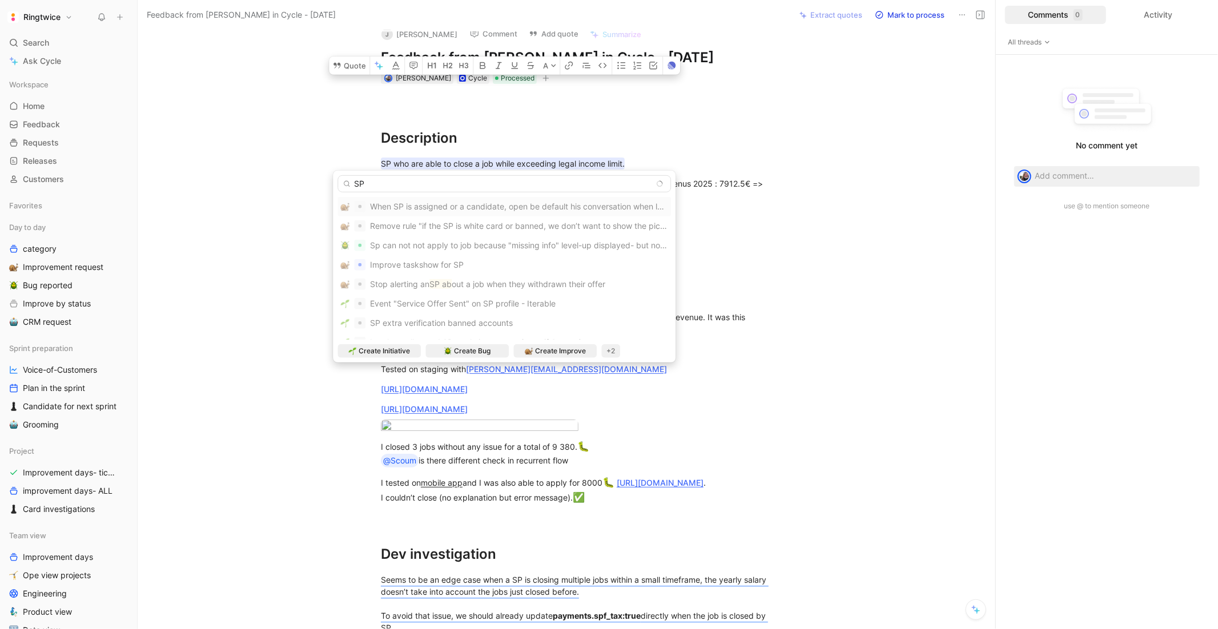
type input "S"
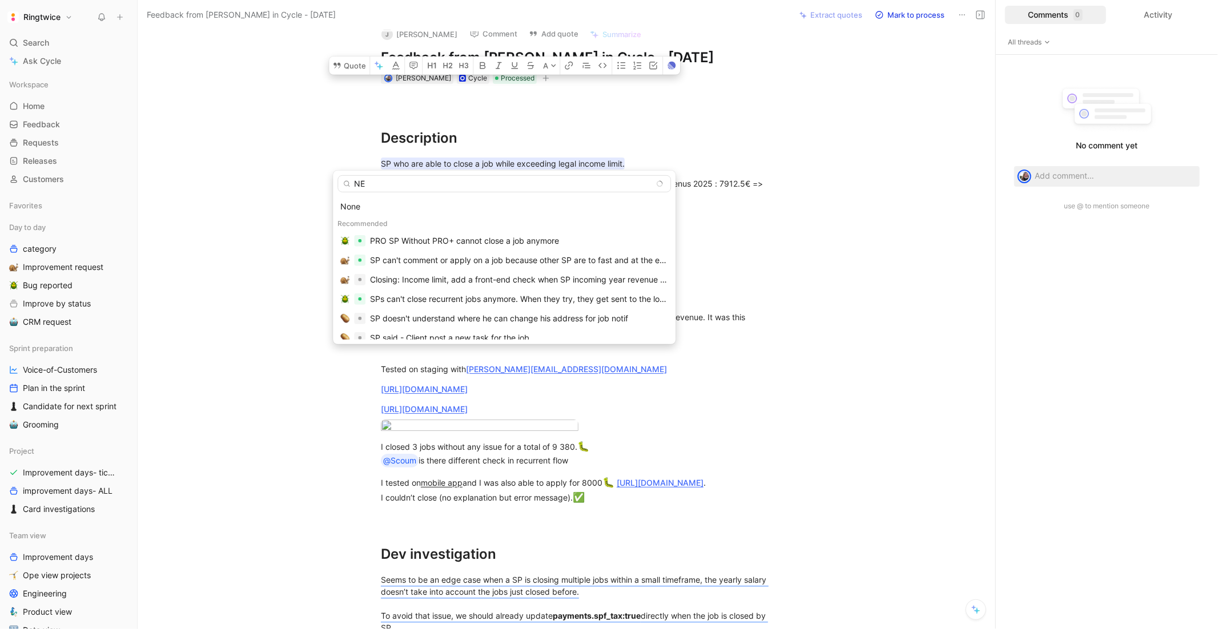
type input "N"
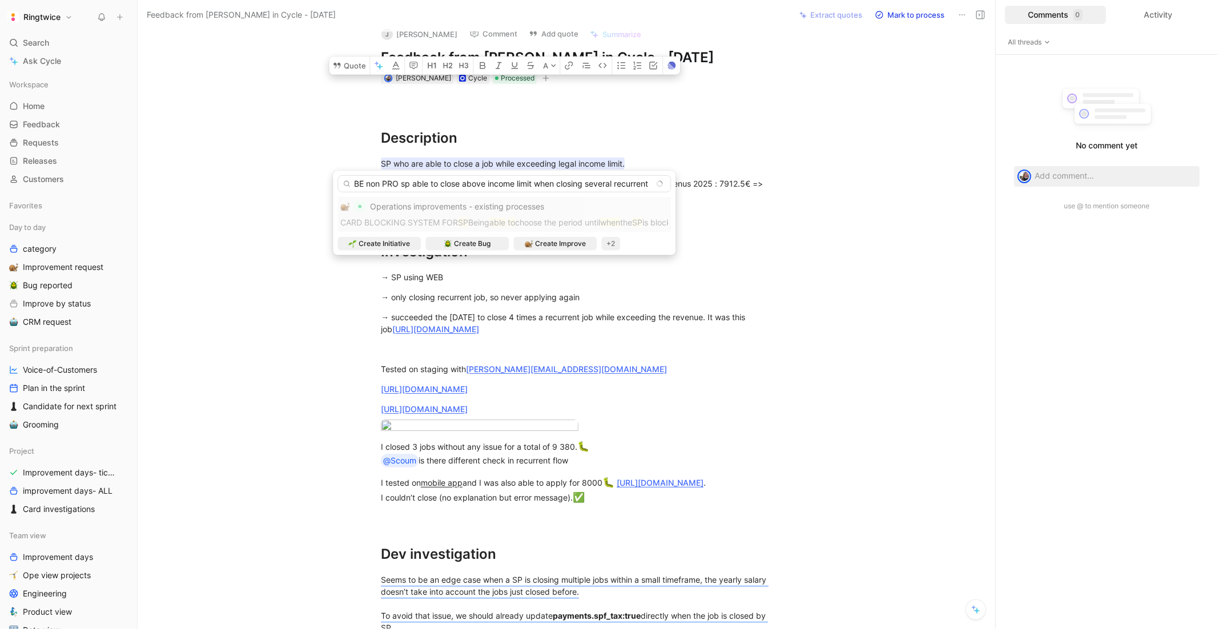
scroll to position [0, 3]
type input "BE non PRO sp able to close above income limit when closing several recurrent j…"
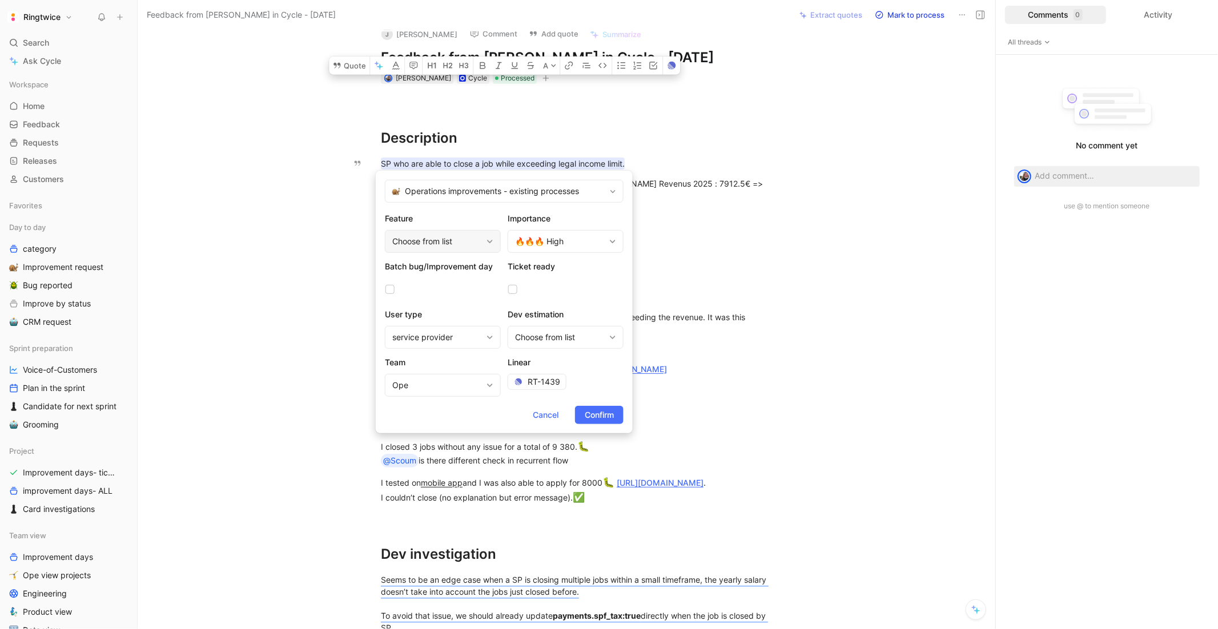
click at [429, 240] on div "Choose from list" at bounding box center [437, 242] width 90 height 14
type input "clo"
click at [426, 285] on span "sing" at bounding box center [417, 290] width 15 height 10
click at [569, 241] on div "🔥🔥🔥 High" at bounding box center [560, 242] width 90 height 14
click at [570, 320] on span "🔥🔥 Medium" at bounding box center [551, 324] width 51 height 10
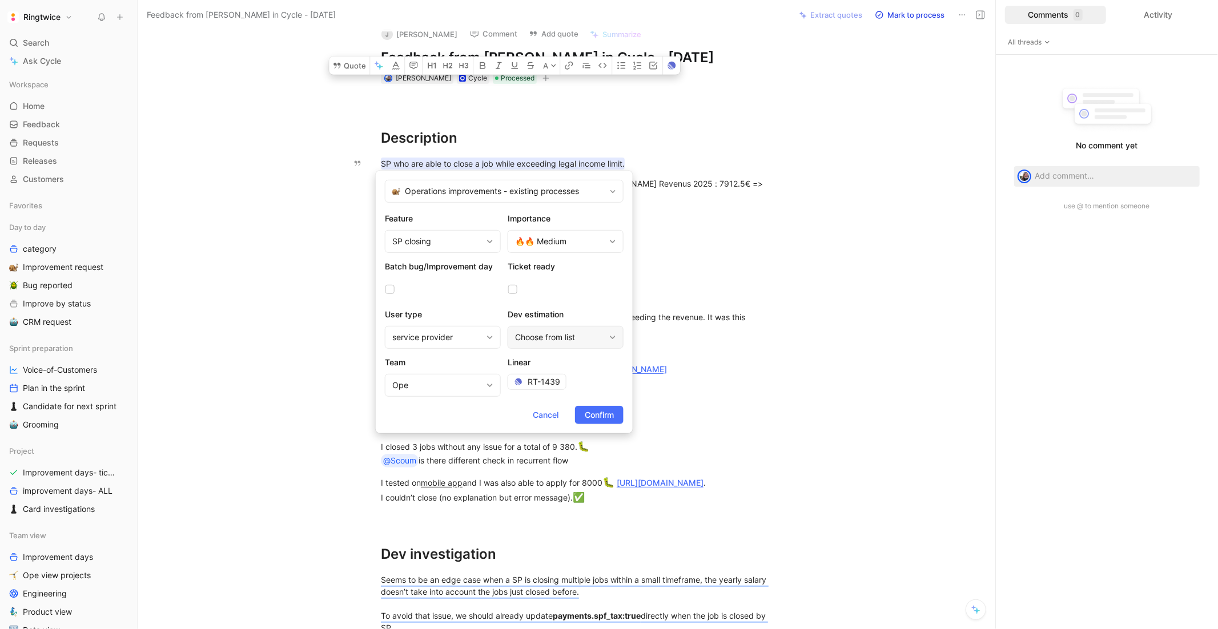
click at [555, 338] on div "Choose from list" at bounding box center [560, 338] width 90 height 14
click at [610, 408] on span "Confirm" at bounding box center [599, 415] width 29 height 14
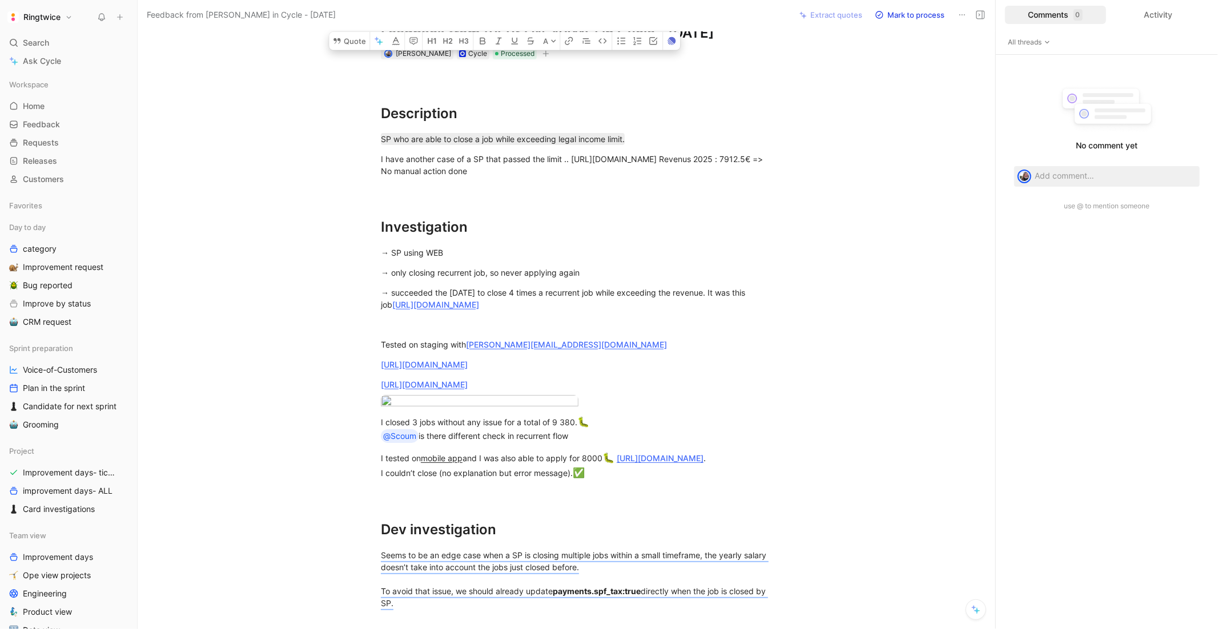
scroll to position [0, 0]
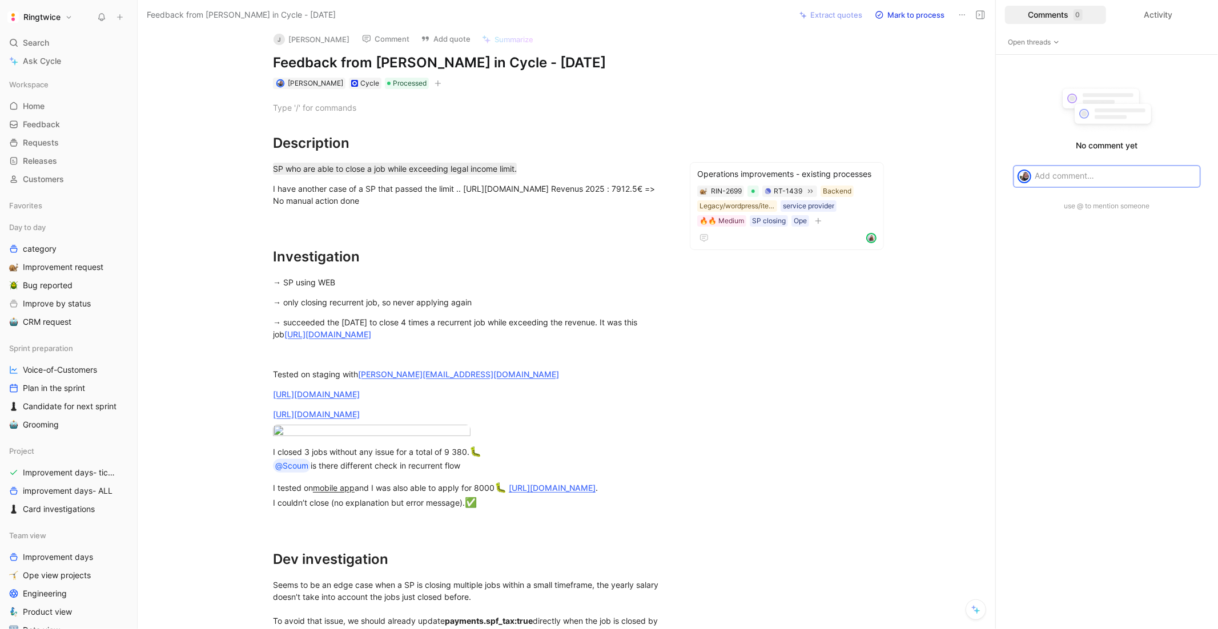
scroll to position [56, 0]
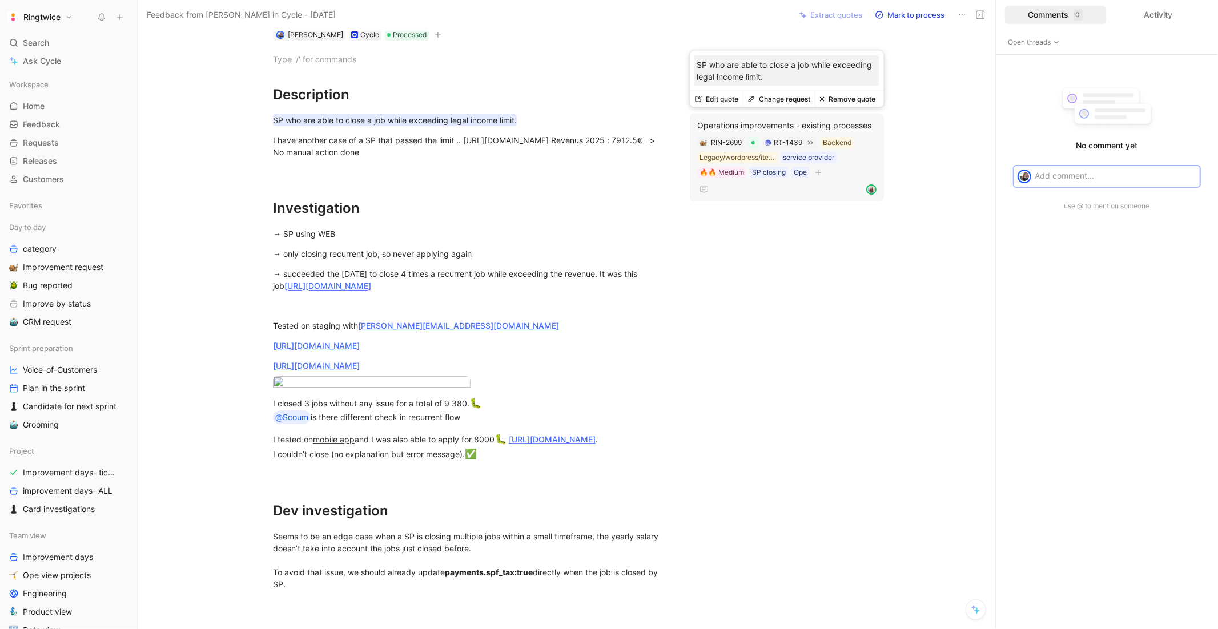
click at [744, 68] on p "SP who are able to close a job while exceeding legal income limit." at bounding box center [786, 71] width 180 height 24
copy p "SP who are able to close a job while exceeding legal income limit."
click at [754, 120] on div "Operations improvements - existing processes" at bounding box center [786, 126] width 179 height 14
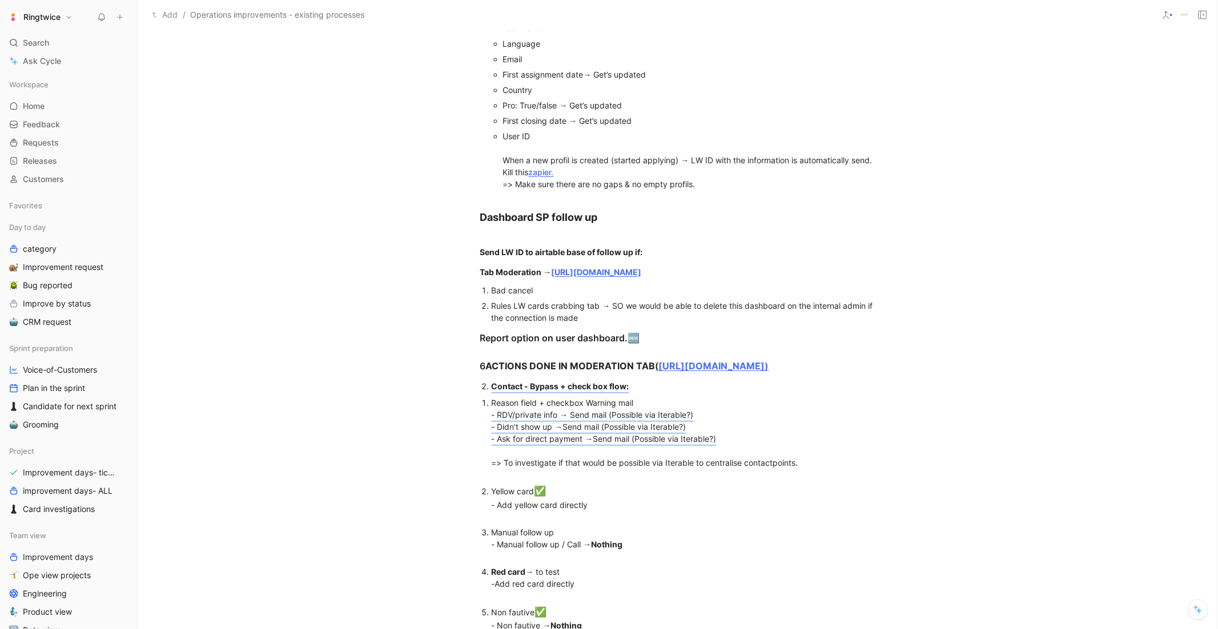
scroll to position [909, 0]
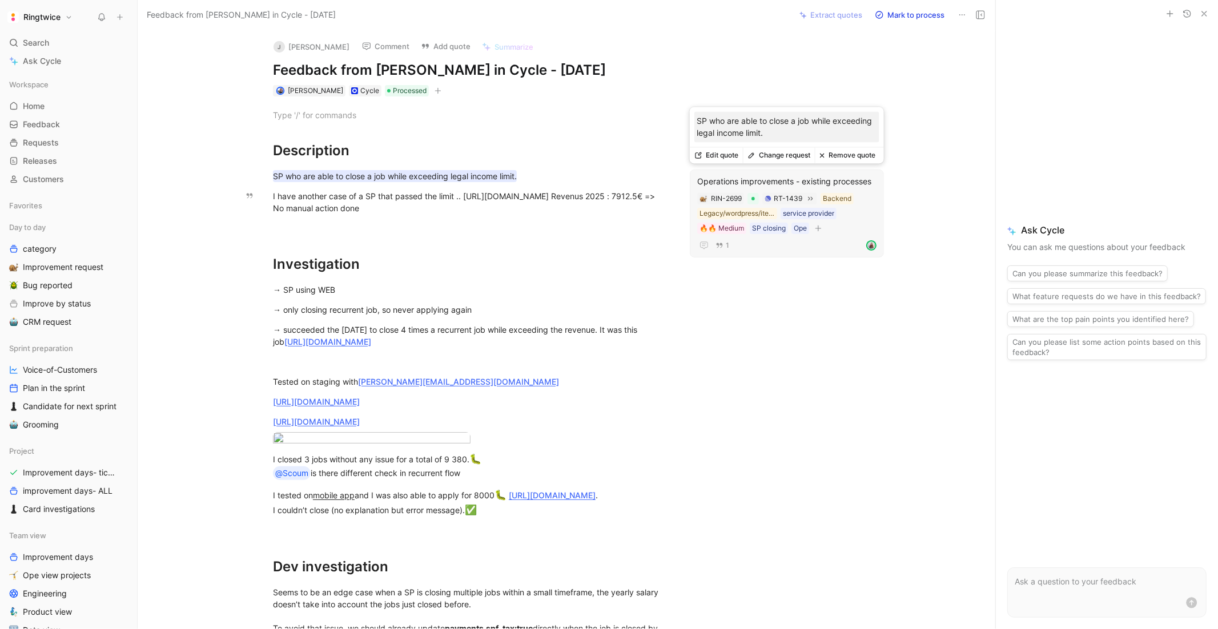
click at [847, 156] on button "Remove quote" at bounding box center [847, 155] width 65 height 16
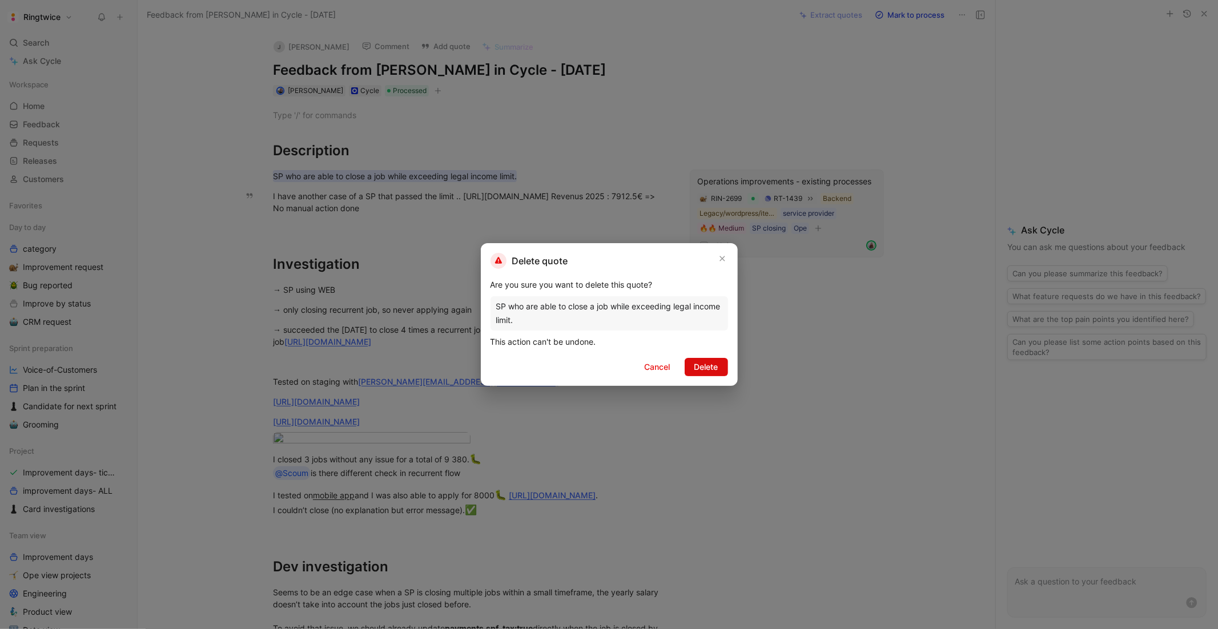
click at [707, 369] on span "Delete" at bounding box center [706, 367] width 24 height 14
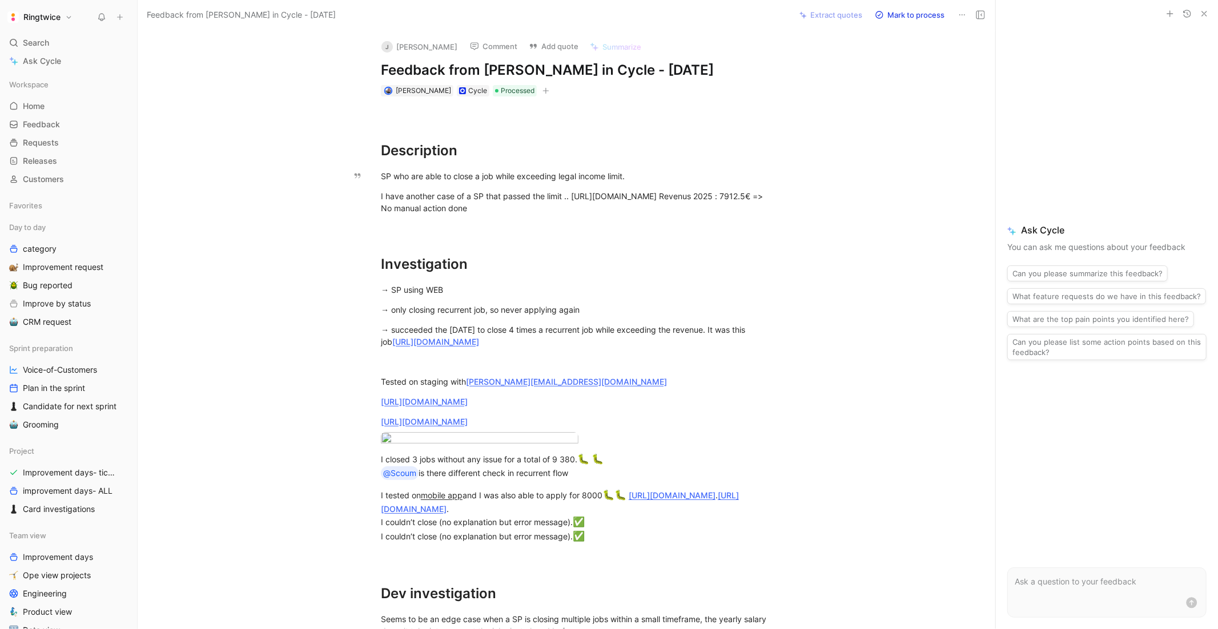
drag, startPoint x: 679, startPoint y: 211, endPoint x: 350, endPoint y: 171, distance: 331.3
click at [350, 171] on div "Description SP who are able to close a job while exceeding legal income limit. …" at bounding box center [578, 390] width 833 height 589
click at [380, 87] on button "Quote" at bounding box center [375, 78] width 41 height 18
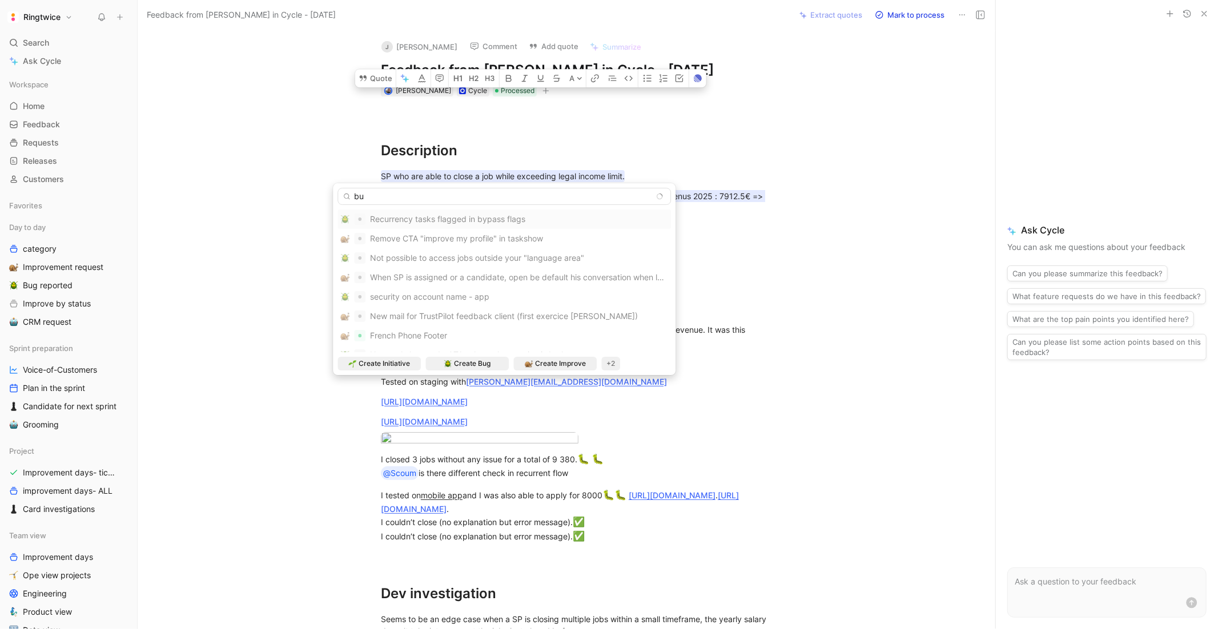
type input "b"
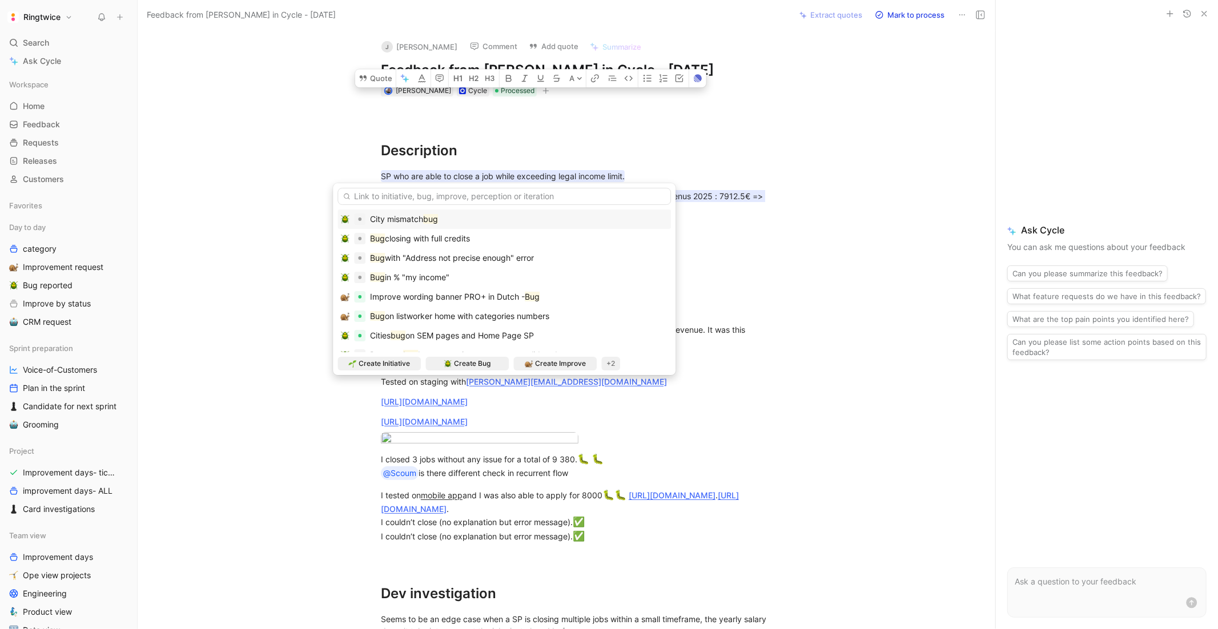
type input "SP who are able to close a job while exceeding legal income limit."
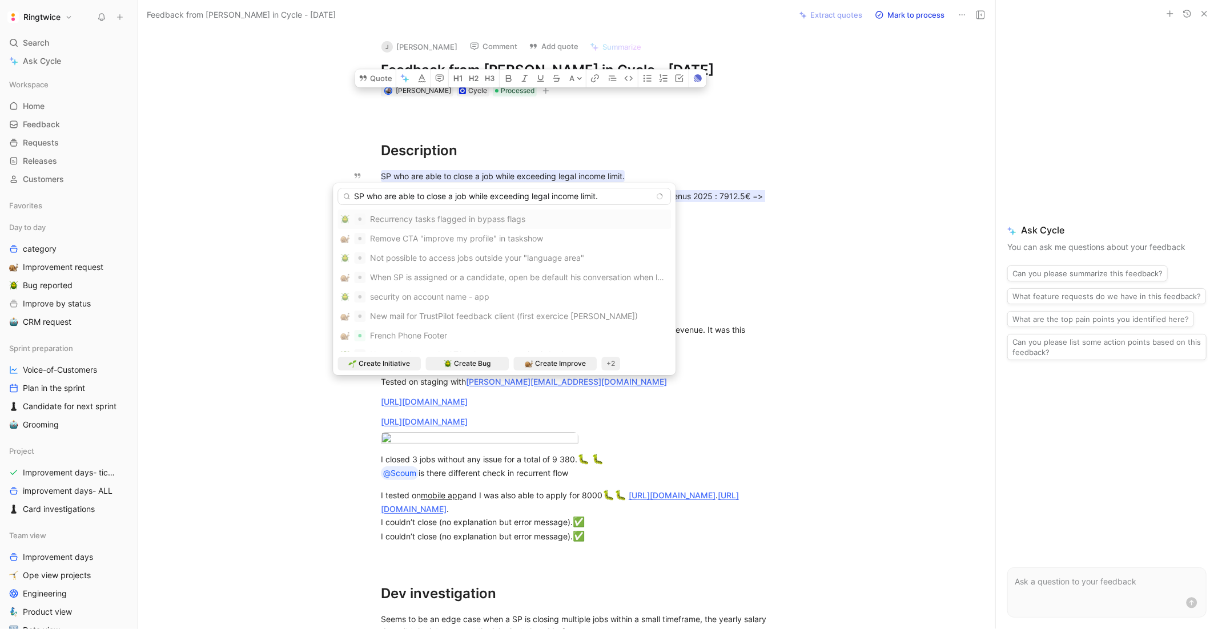
click at [509, 197] on input "SP who are able to close a job while exceeding legal income limit." at bounding box center [503, 196] width 333 height 17
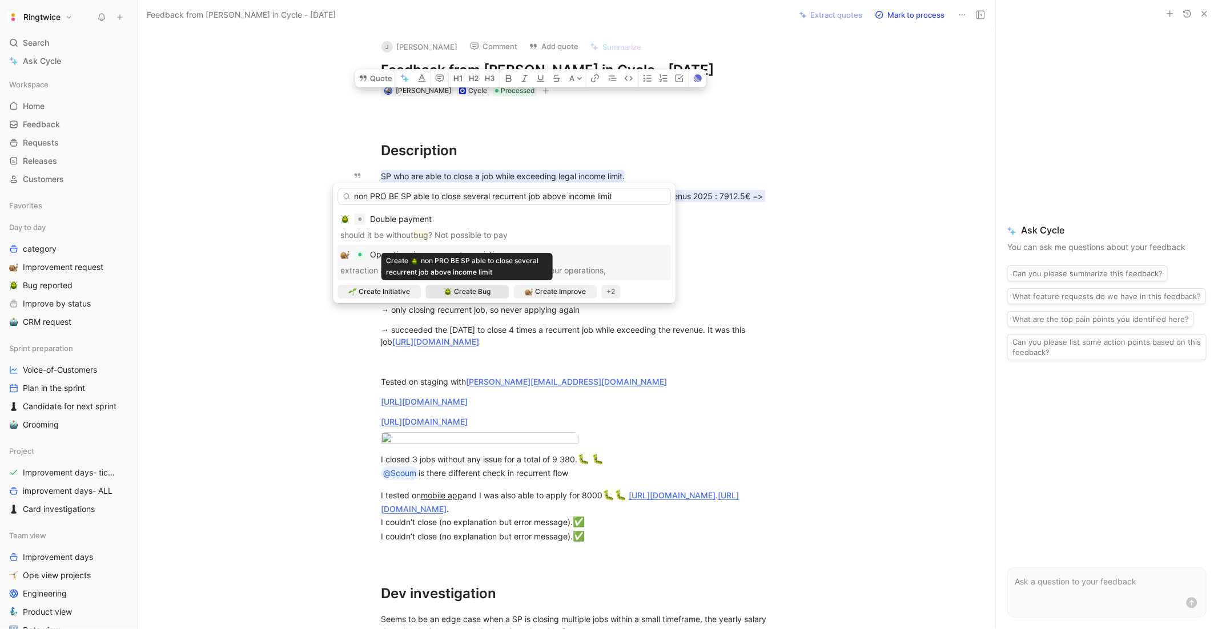
type input "non PRO BE SP able to close several recurrent job above income limit"
click at [467, 288] on span "Create Bug" at bounding box center [472, 291] width 37 height 11
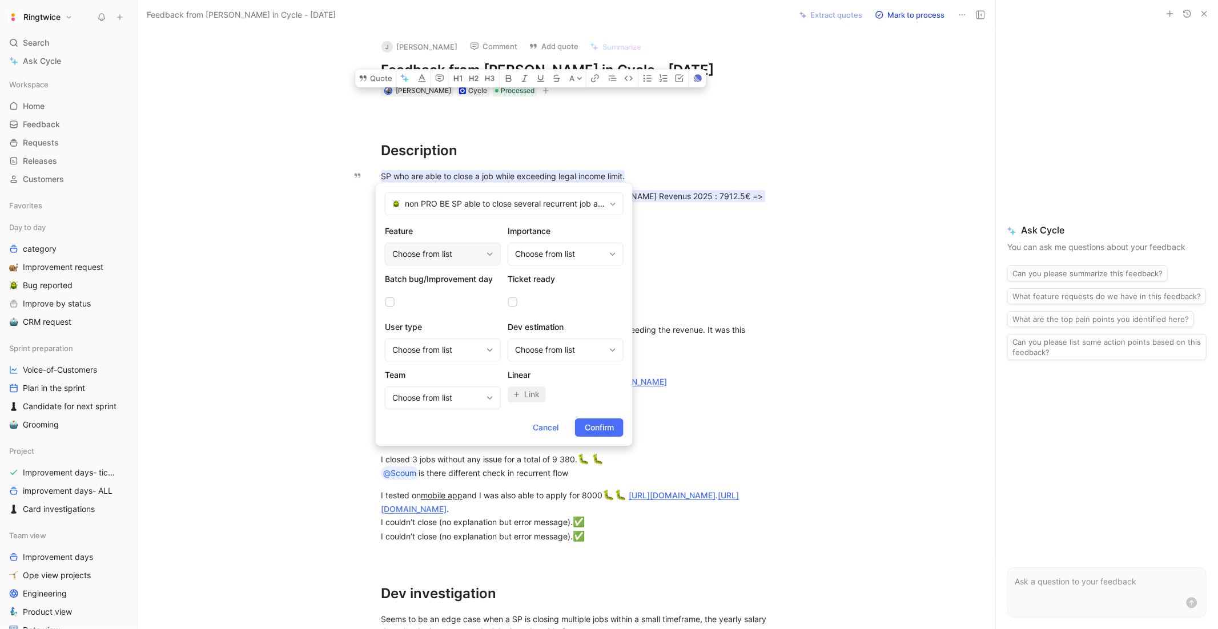
click at [430, 259] on div "Choose from list" at bounding box center [437, 254] width 90 height 14
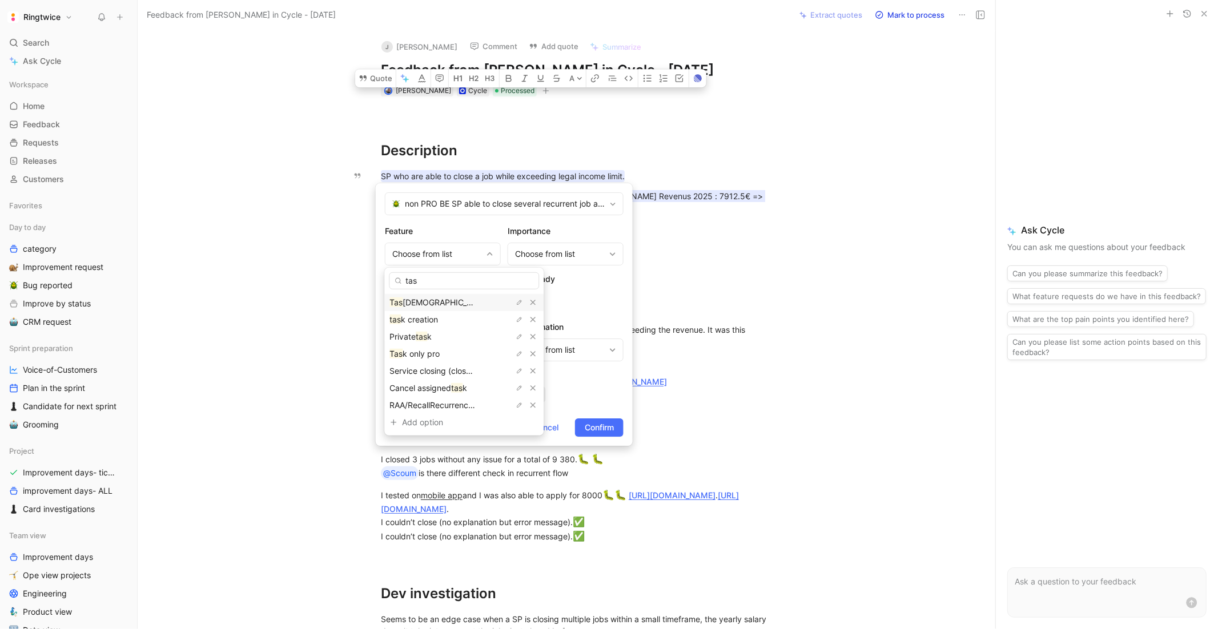
type input "tas"
click at [416, 297] on span "kshow" at bounding box center [445, 302] width 87 height 10
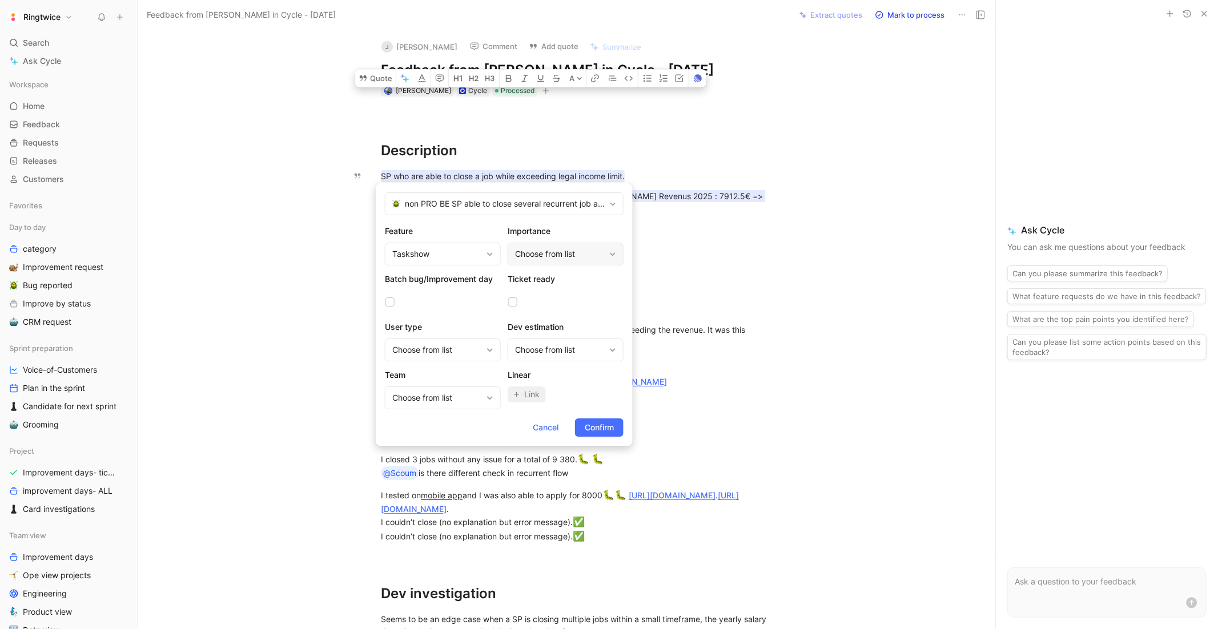
click at [533, 243] on div "Choose from list" at bounding box center [565, 254] width 116 height 23
click at [531, 253] on div "Choose from list" at bounding box center [560, 254] width 90 height 14
click at [563, 332] on span "🔥🔥 Medium" at bounding box center [551, 337] width 51 height 10
click at [433, 353] on div "Choose from list" at bounding box center [437, 350] width 90 height 14
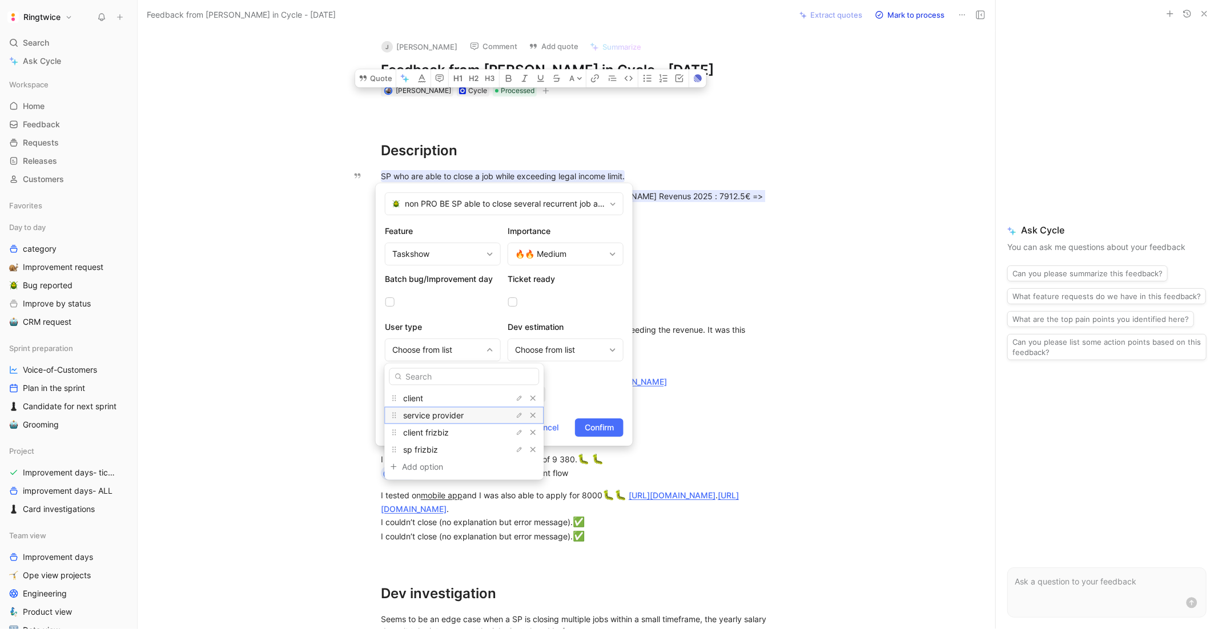
click at [446, 414] on span "service provider" at bounding box center [433, 415] width 61 height 10
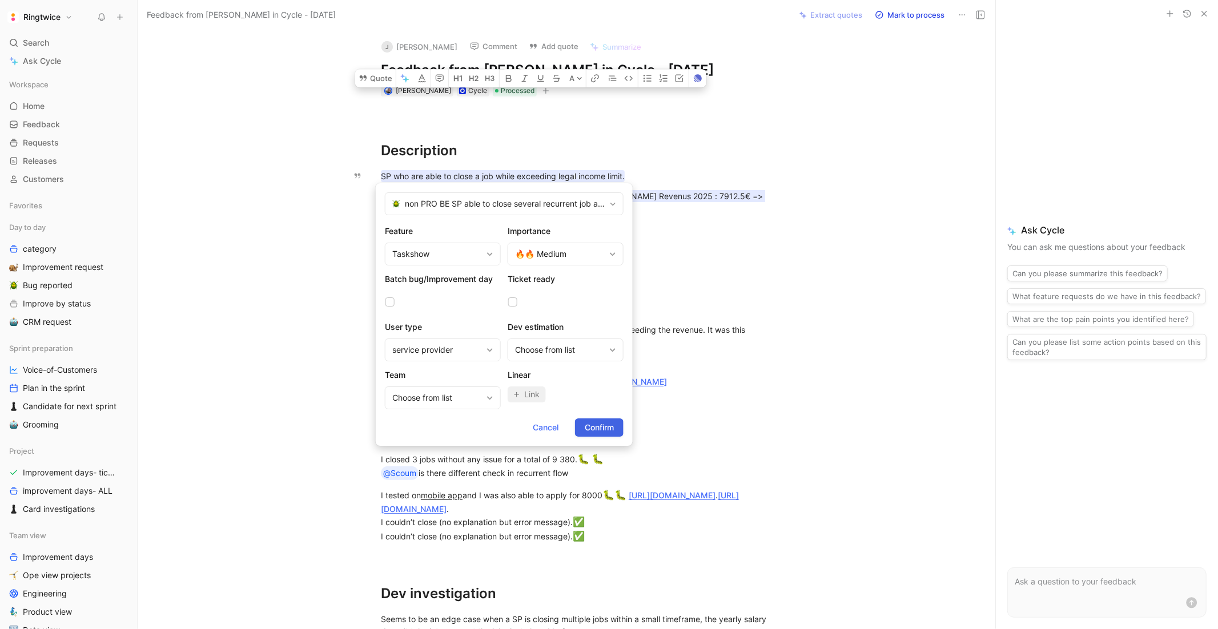
click at [611, 429] on span "Confirm" at bounding box center [599, 428] width 29 height 14
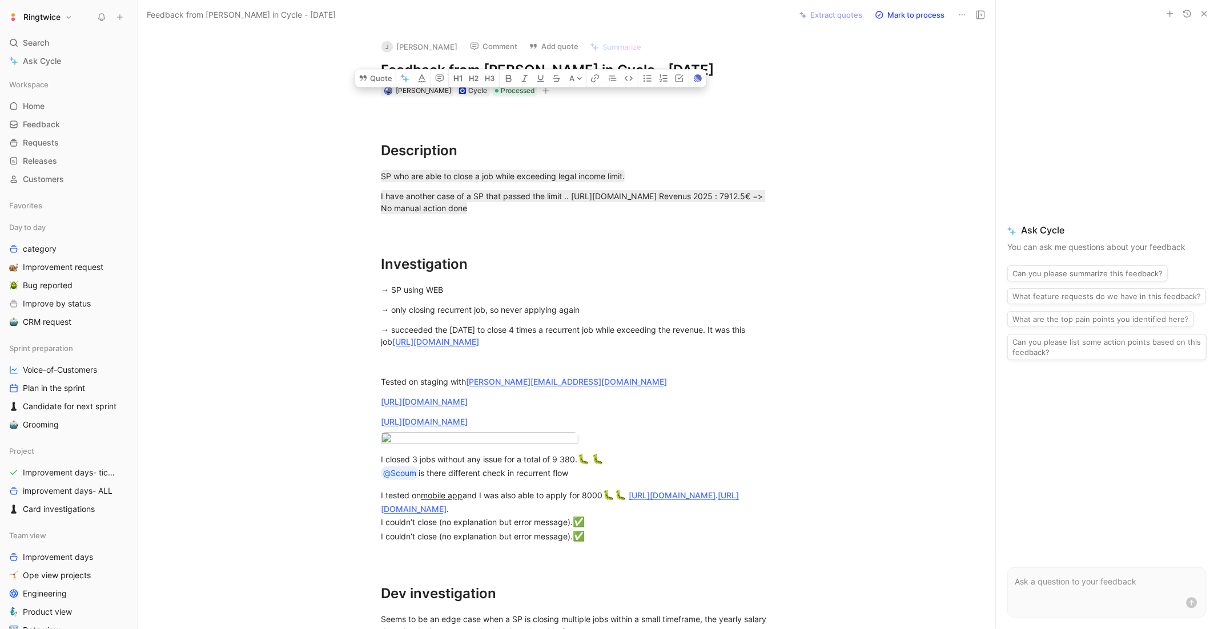
click at [759, 241] on div "Investigation" at bounding box center [578, 253] width 395 height 41
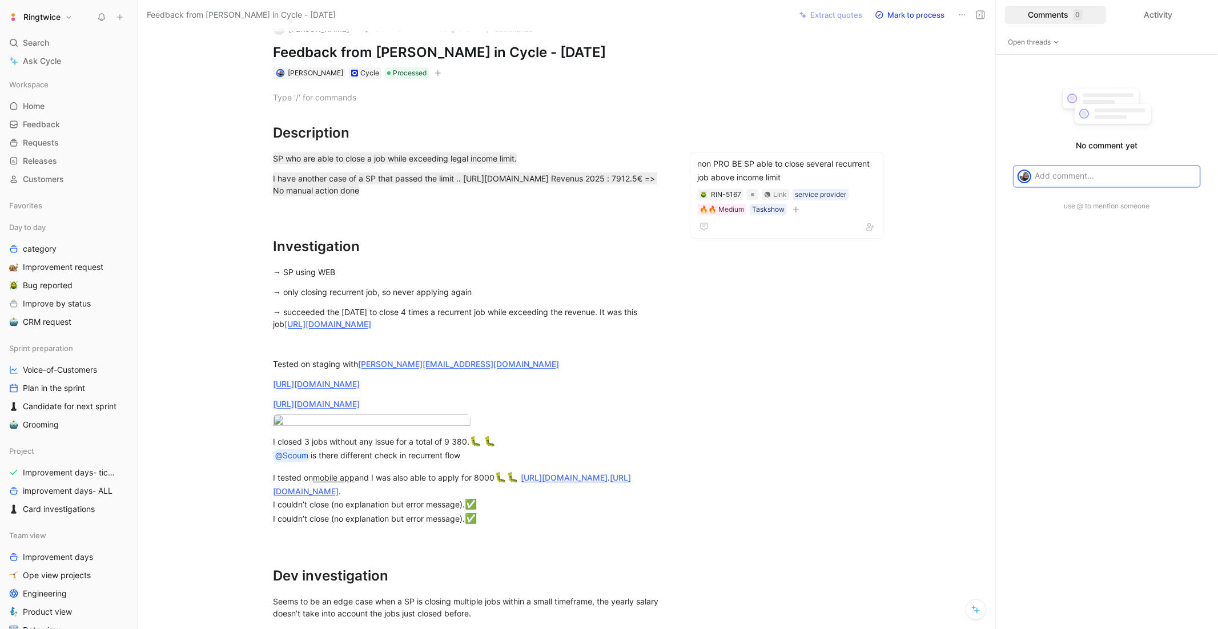
scroll to position [323, 0]
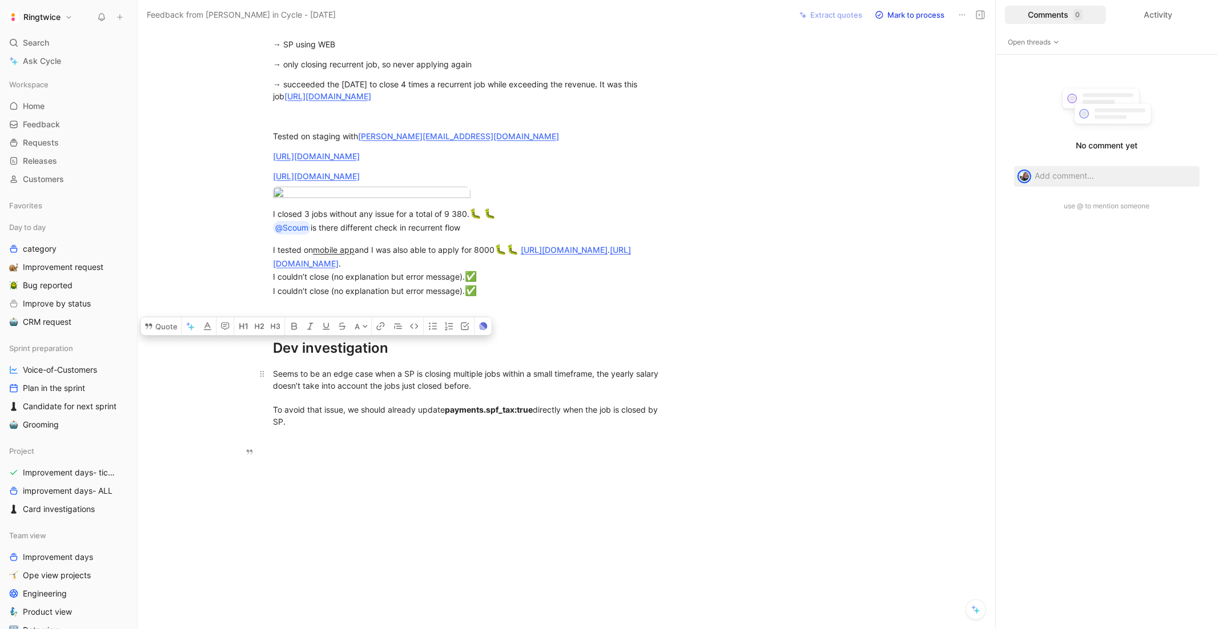
drag, startPoint x: 273, startPoint y: 341, endPoint x: 503, endPoint y: 430, distance: 246.7
click at [503, 430] on div "Description SP who are able to close a job while exceeding legal income limit. …" at bounding box center [471, 145] width 618 height 589
copy div "Dev investigation Seems to be an edge case when a SP is closing multiple jobs w…"
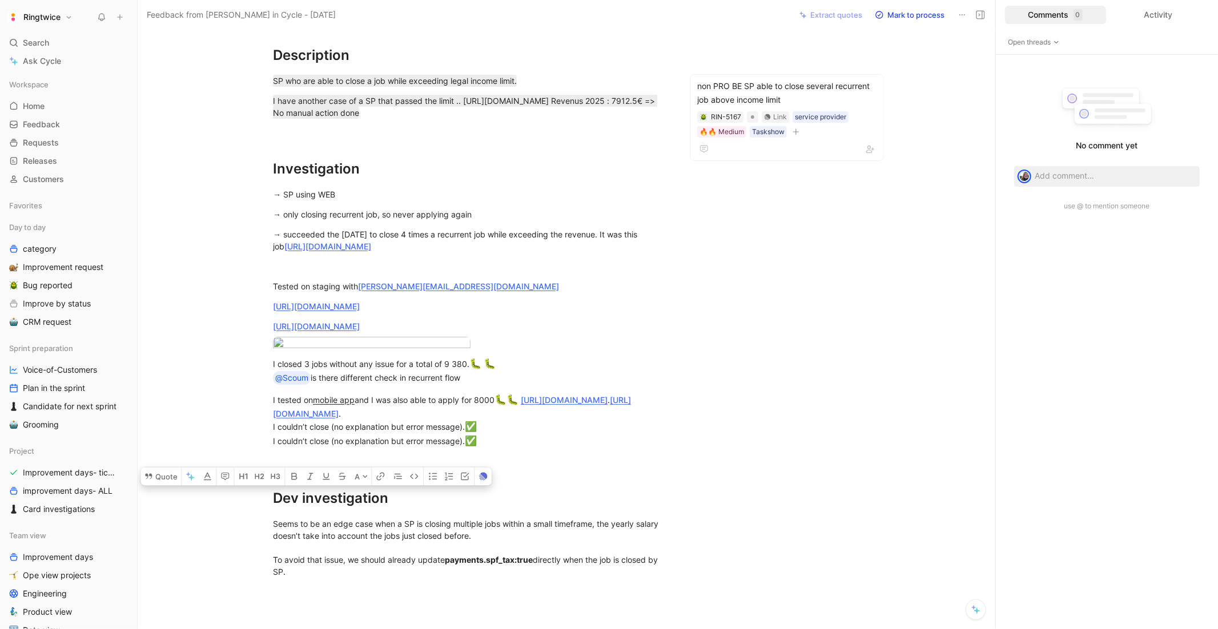
scroll to position [140, 0]
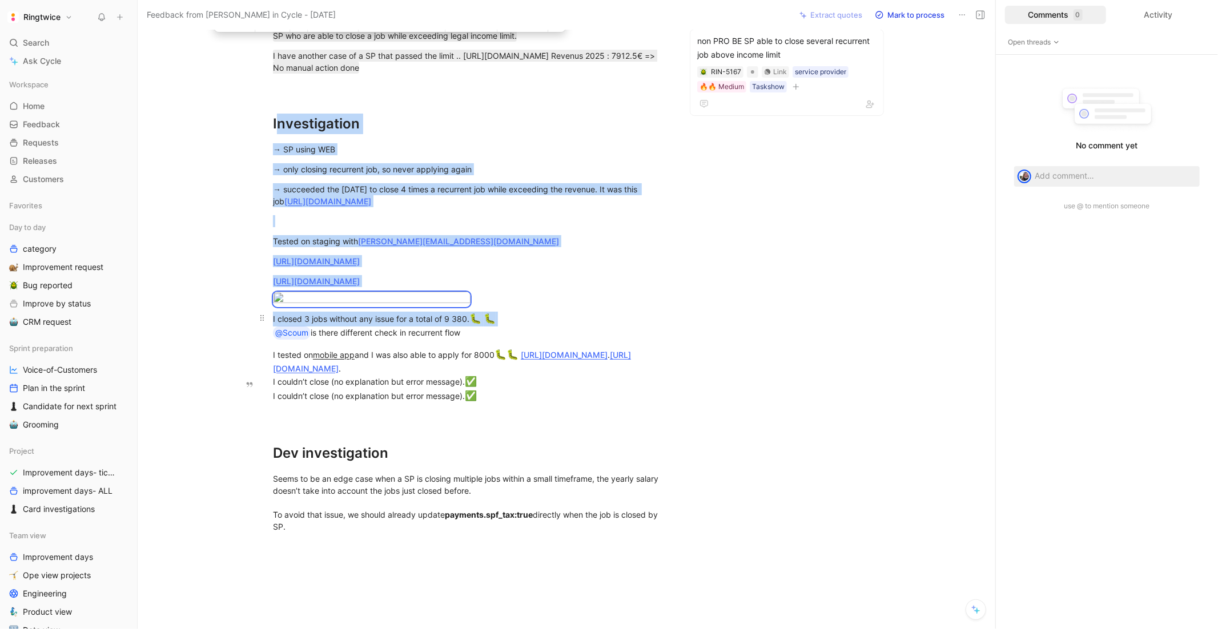
drag, startPoint x: 276, startPoint y: 123, endPoint x: 549, endPoint y: 389, distance: 381.5
click at [549, 389] on div "Description SP who are able to close a job while exceeding legal income limit. …" at bounding box center [471, 250] width 618 height 589
copy div "nvestigation → SP using WEB → only closing recurrent job, so never applying aga…"
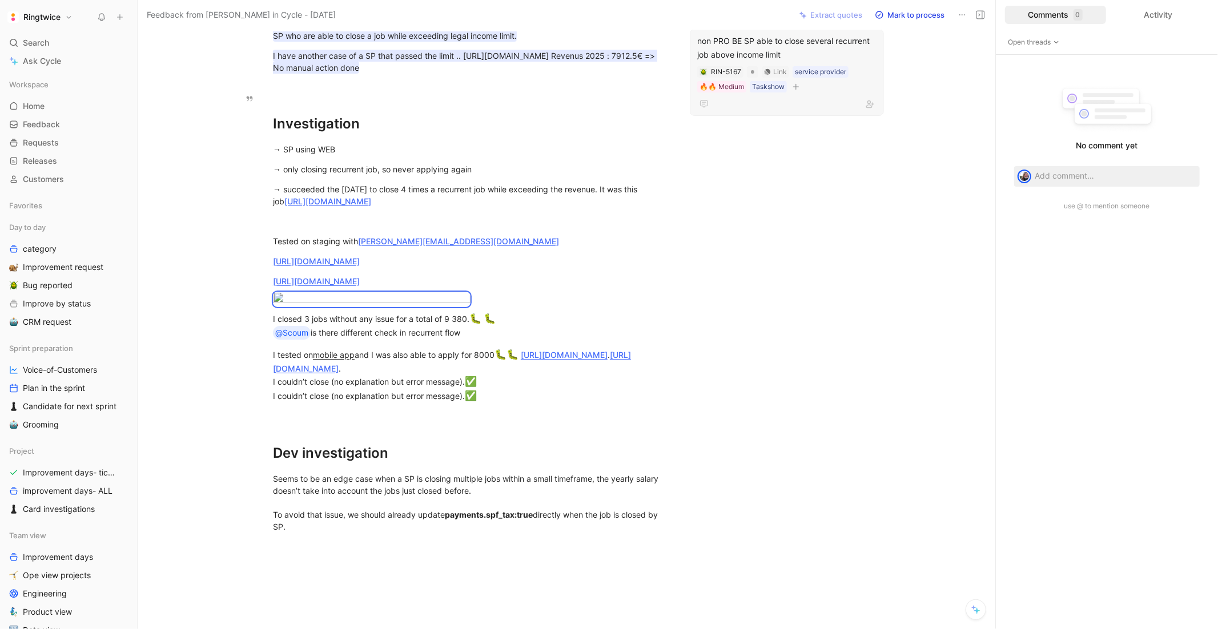
click at [752, 44] on div "non PRO BE SP able to close several recurrent job above income limit" at bounding box center [786, 47] width 179 height 27
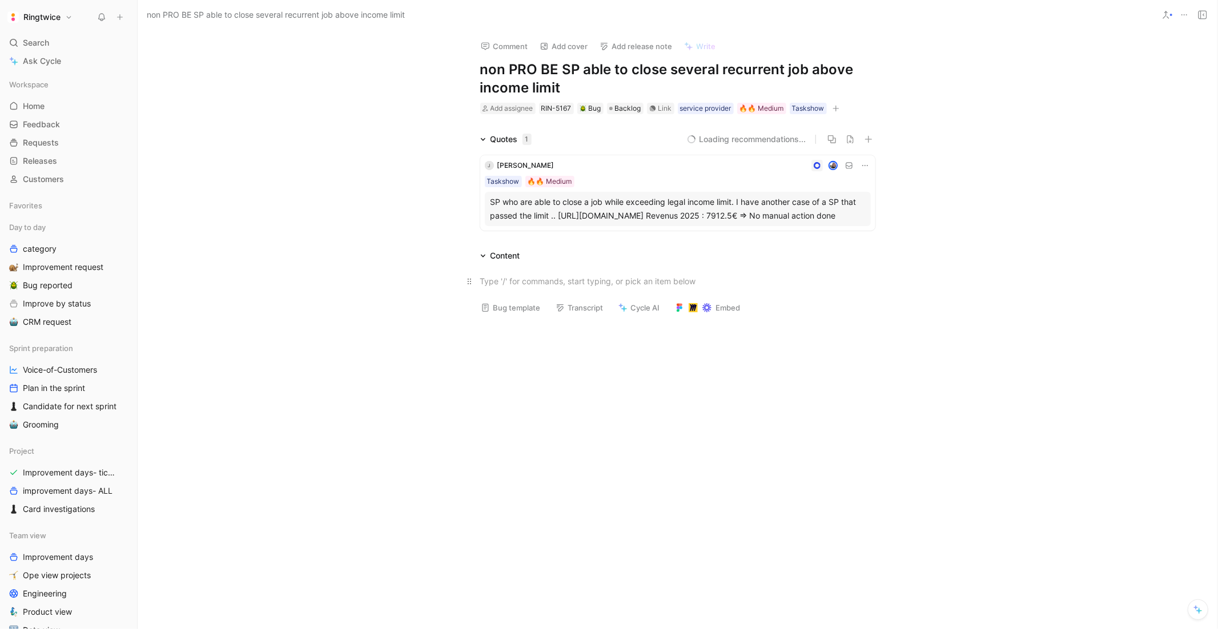
click at [507, 287] on div at bounding box center [677, 281] width 395 height 12
paste div
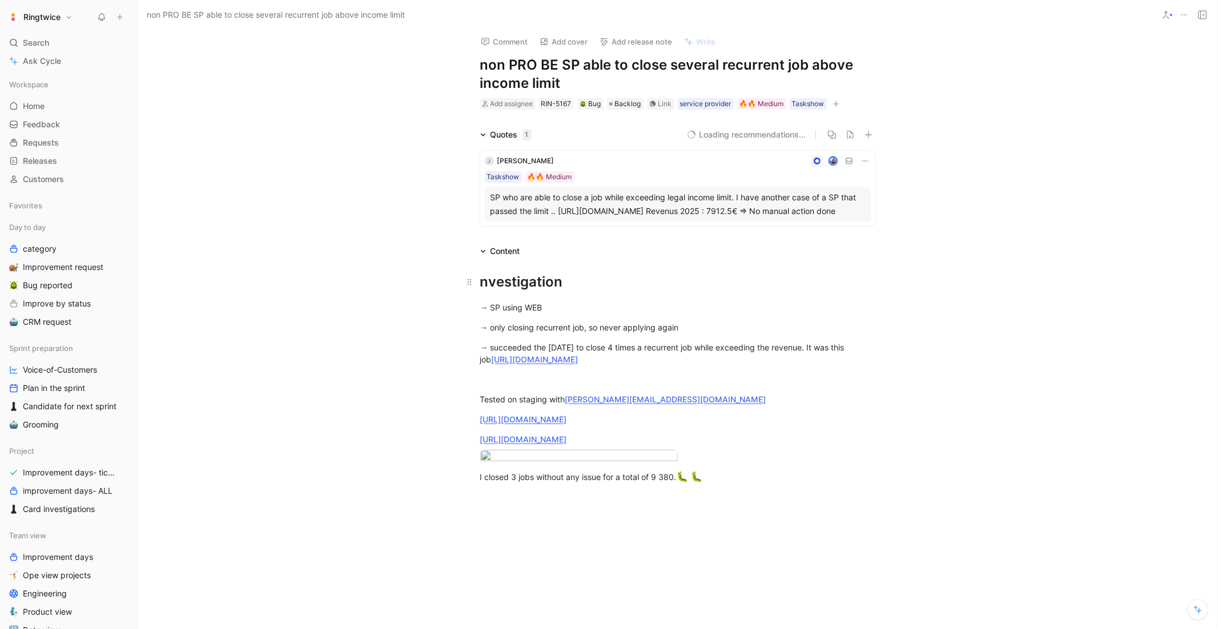
click at [481, 292] on div "nvestigation" at bounding box center [677, 282] width 395 height 21
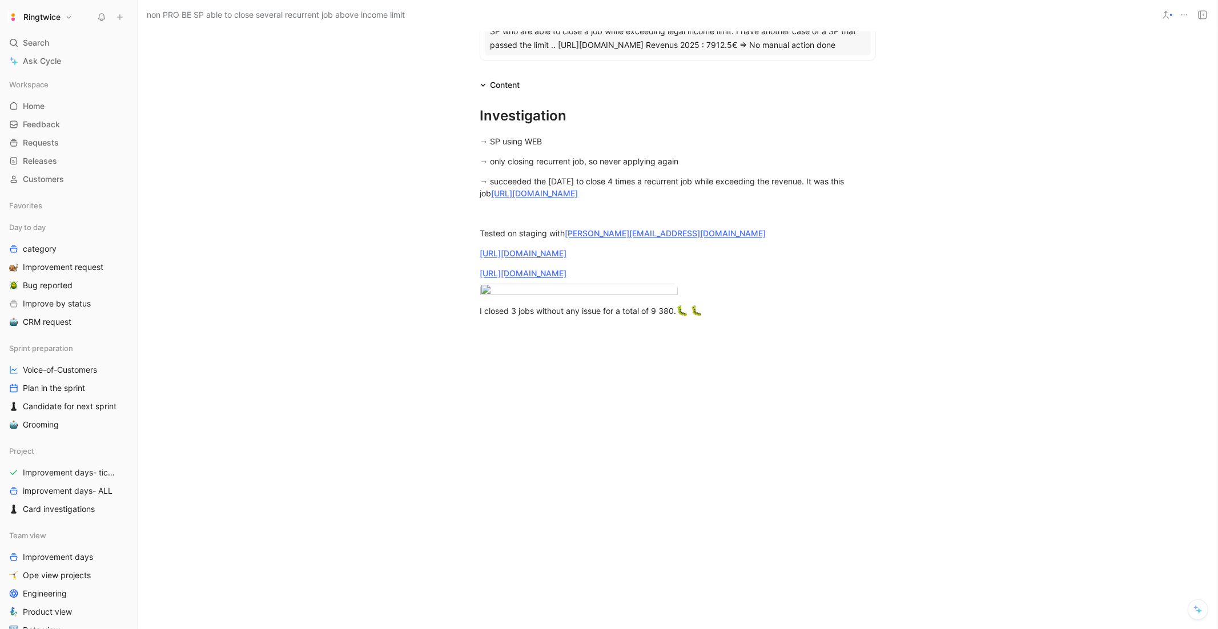
click at [541, 385] on div at bounding box center [677, 425] width 1079 height 189
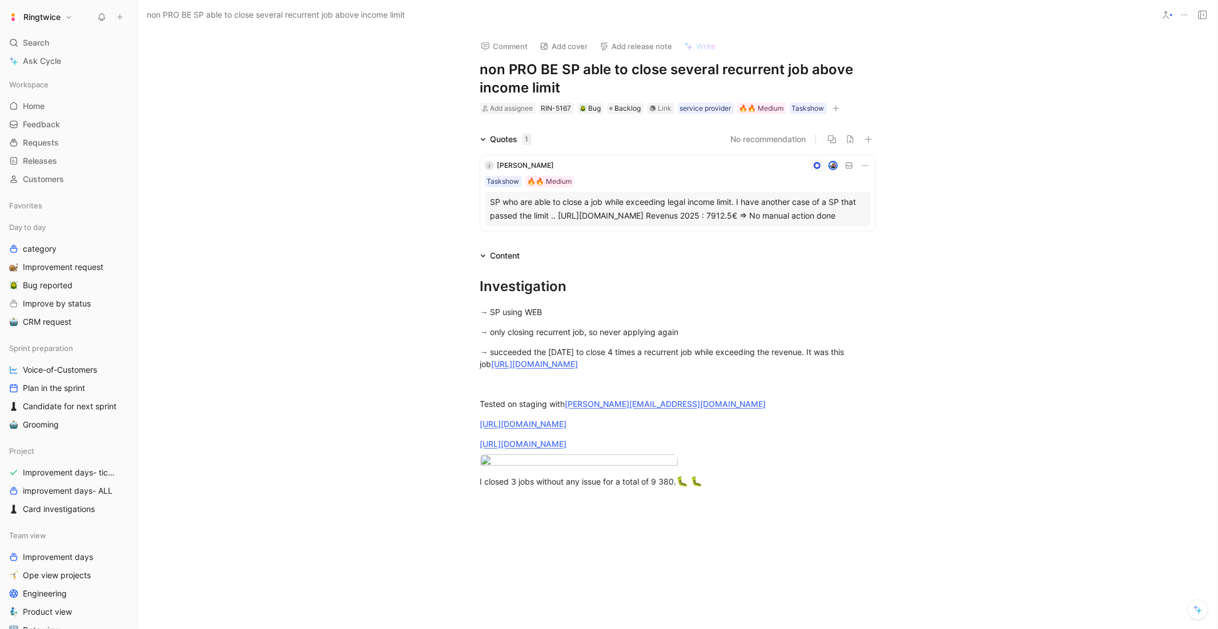
click at [603, 156] on div "[PERSON_NAME] Taskshow 🔥🔥 Medium SP who are able to close a job while exceeding…" at bounding box center [677, 192] width 395 height 75
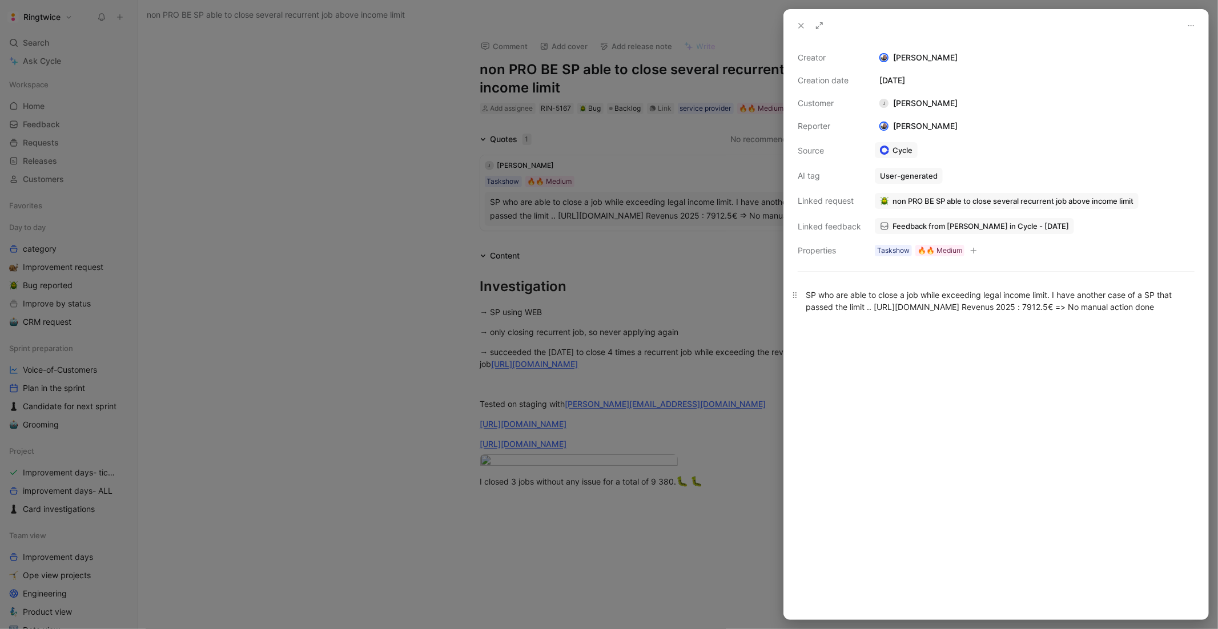
click at [882, 302] on div "SP who are able to close a job while exceeding legal income limit. I have anoth…" at bounding box center [995, 301] width 381 height 24
click at [634, 161] on div at bounding box center [609, 314] width 1218 height 629
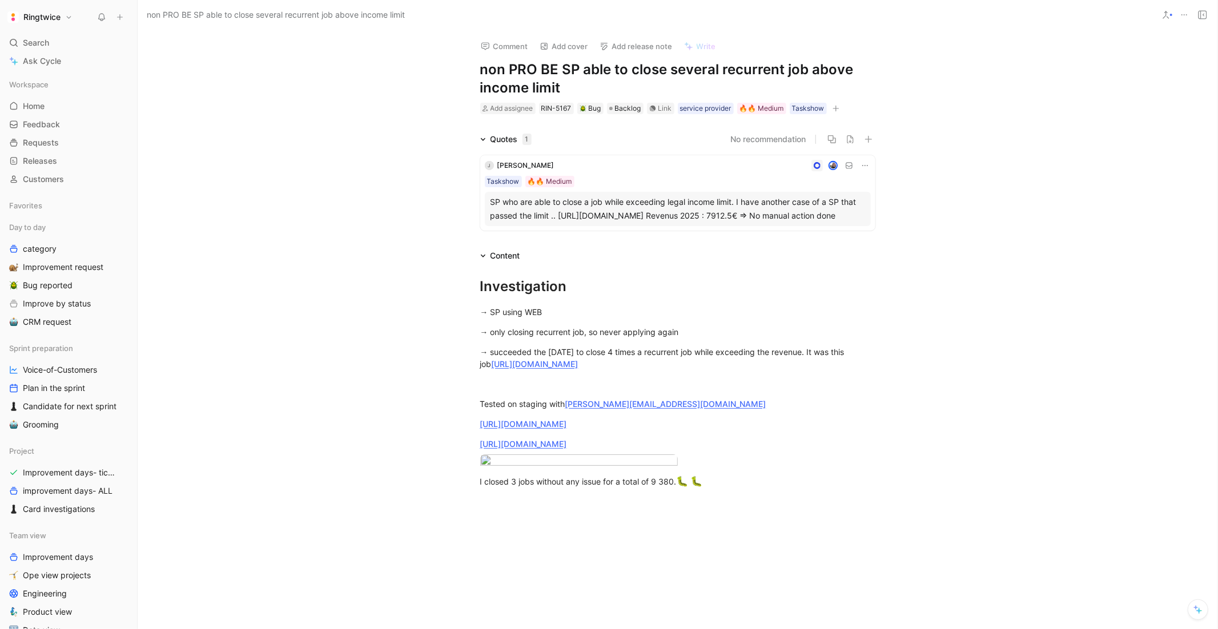
click at [494, 157] on div "[PERSON_NAME] Taskshow 🔥🔥 Medium SP who are able to close a job while exceeding…" at bounding box center [677, 192] width 395 height 75
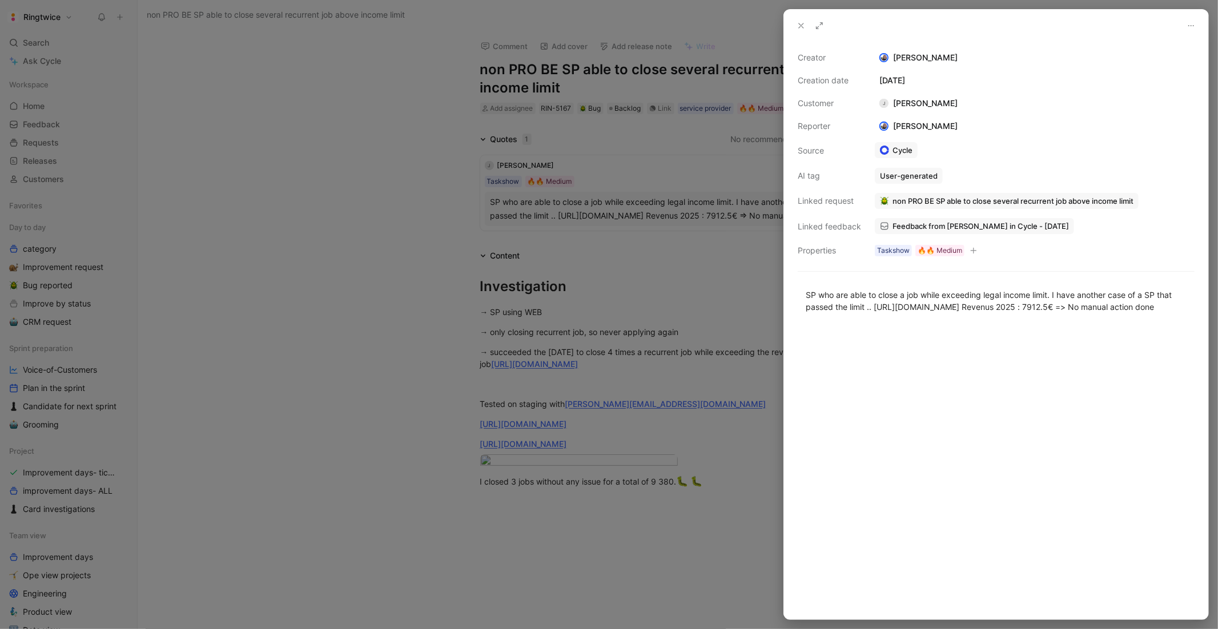
click at [924, 225] on span "Feedback from [PERSON_NAME] in Cycle - [DATE]" at bounding box center [980, 226] width 176 height 10
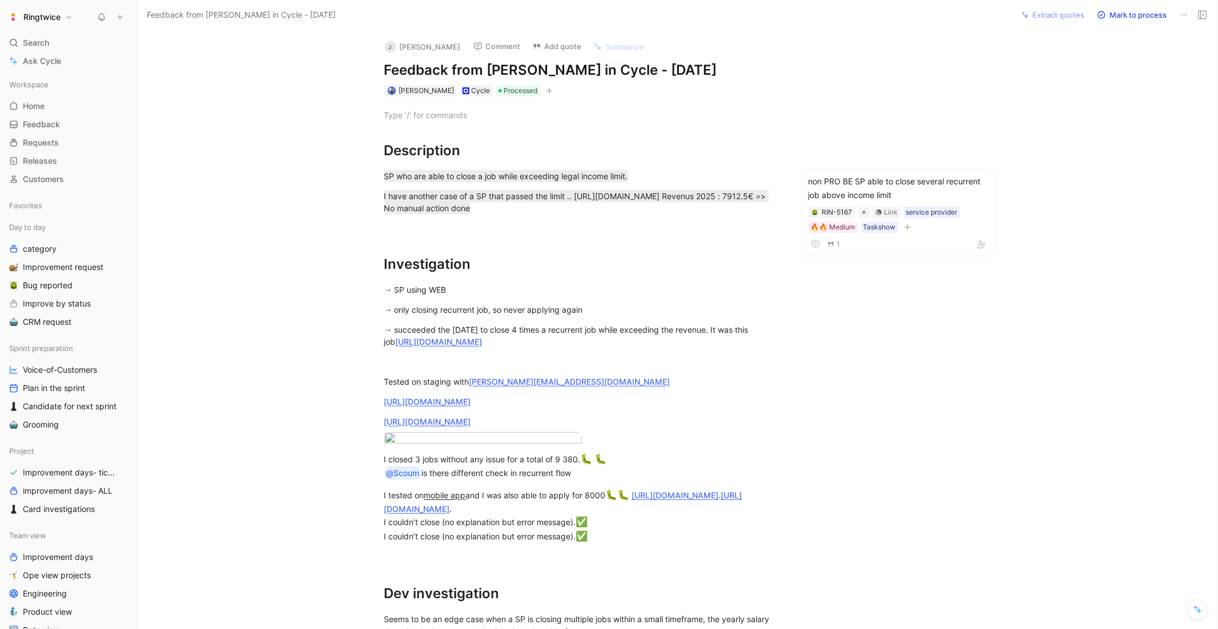
click at [598, 321] on p "→ succeeded the [DATE] to close 4 times a recurrent job while exceeding the rev…" at bounding box center [581, 335] width 438 height 31
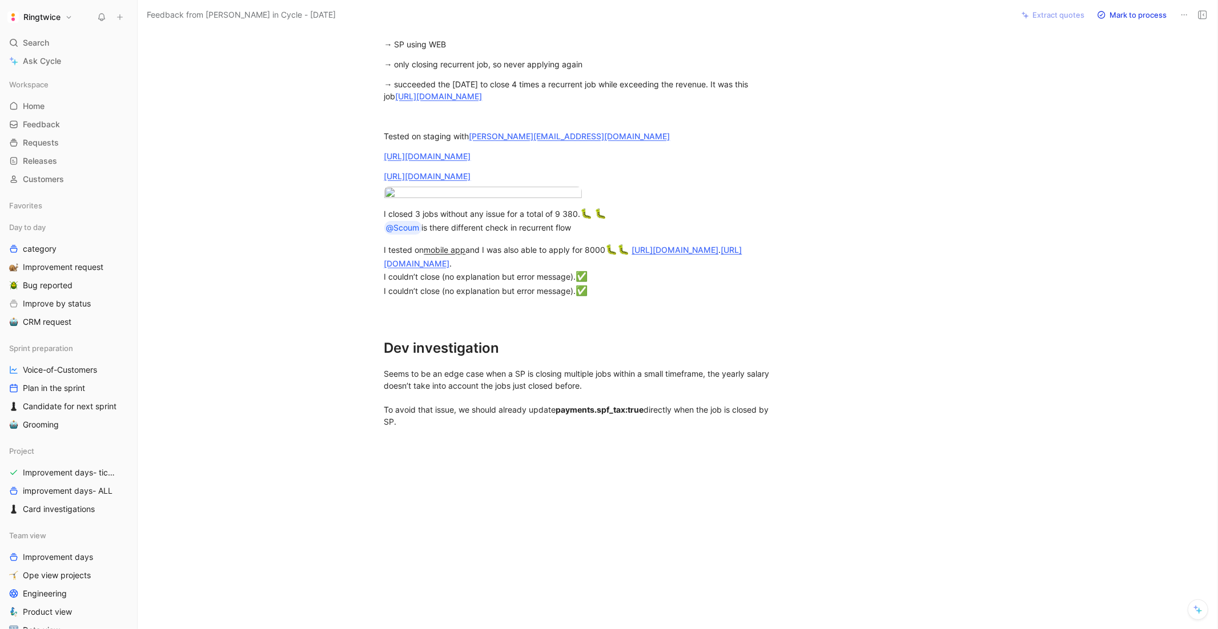
scroll to position [323, 0]
drag, startPoint x: 382, startPoint y: 352, endPoint x: 452, endPoint y: 419, distance: 96.9
click at [452, 419] on div "Description SP who are able to close a job while exceeding legal income limit. …" at bounding box center [582, 145] width 840 height 589
copy div "Dev investigation Seems to be an edge case when a SP is closing multiple jobs w…"
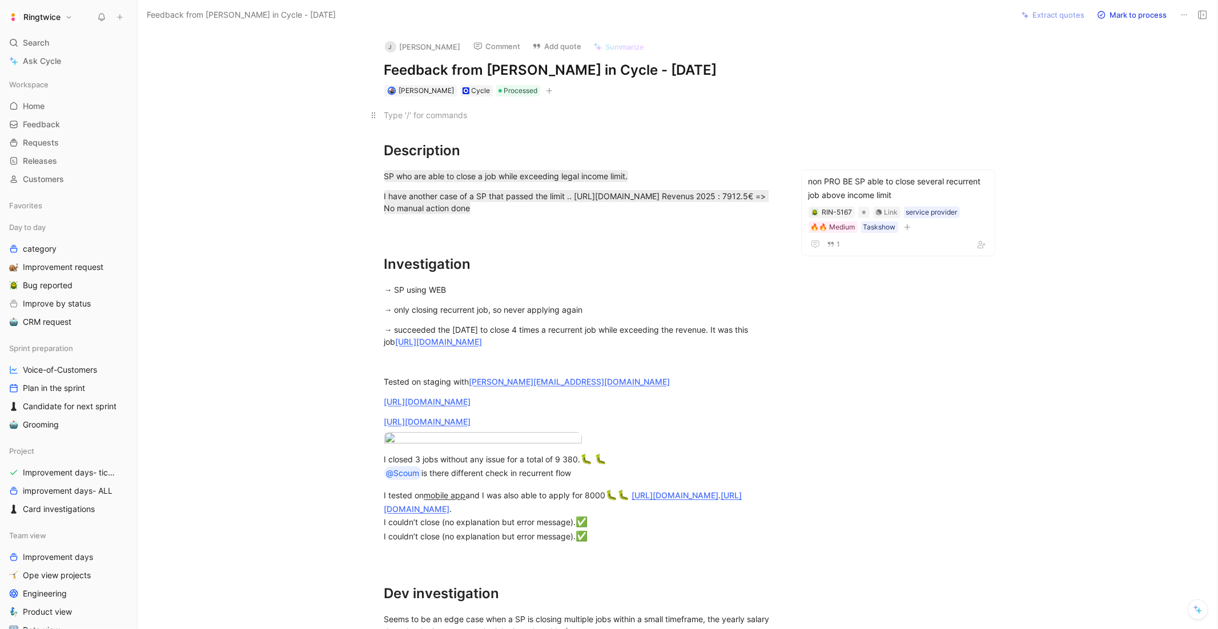
click at [663, 110] on div at bounding box center [581, 115] width 395 height 12
click at [857, 183] on div "non PRO BE SP able to close several recurrent job above income limit" at bounding box center [897, 188] width 179 height 27
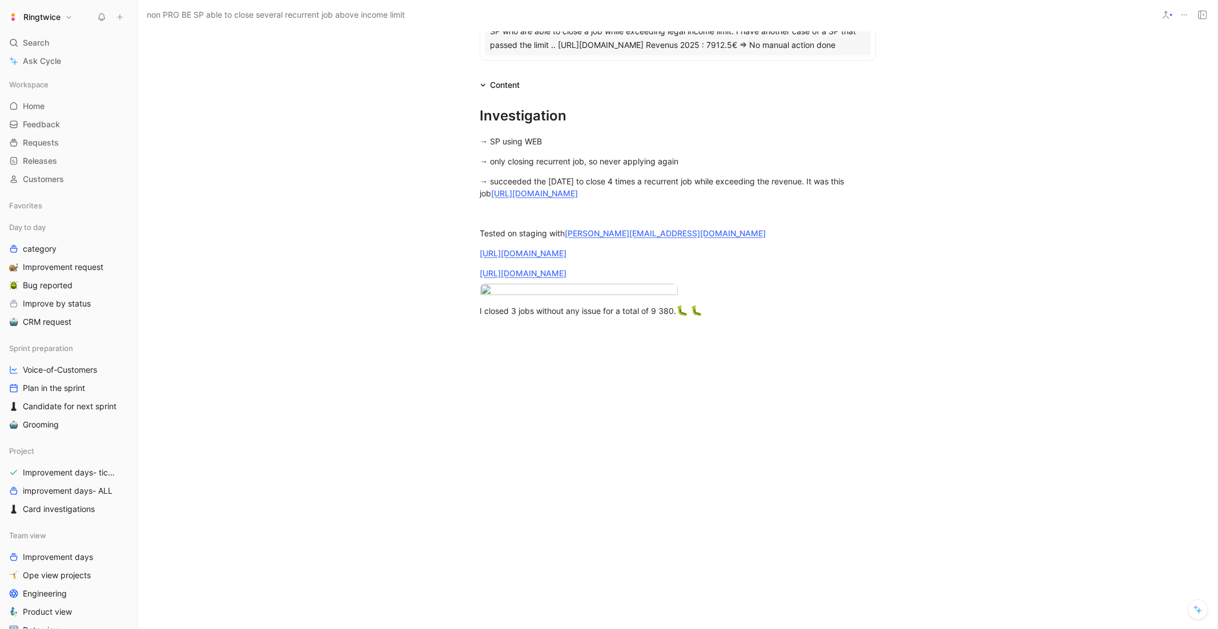
scroll to position [250, 0]
click at [628, 358] on div at bounding box center [677, 425] width 1079 height 189
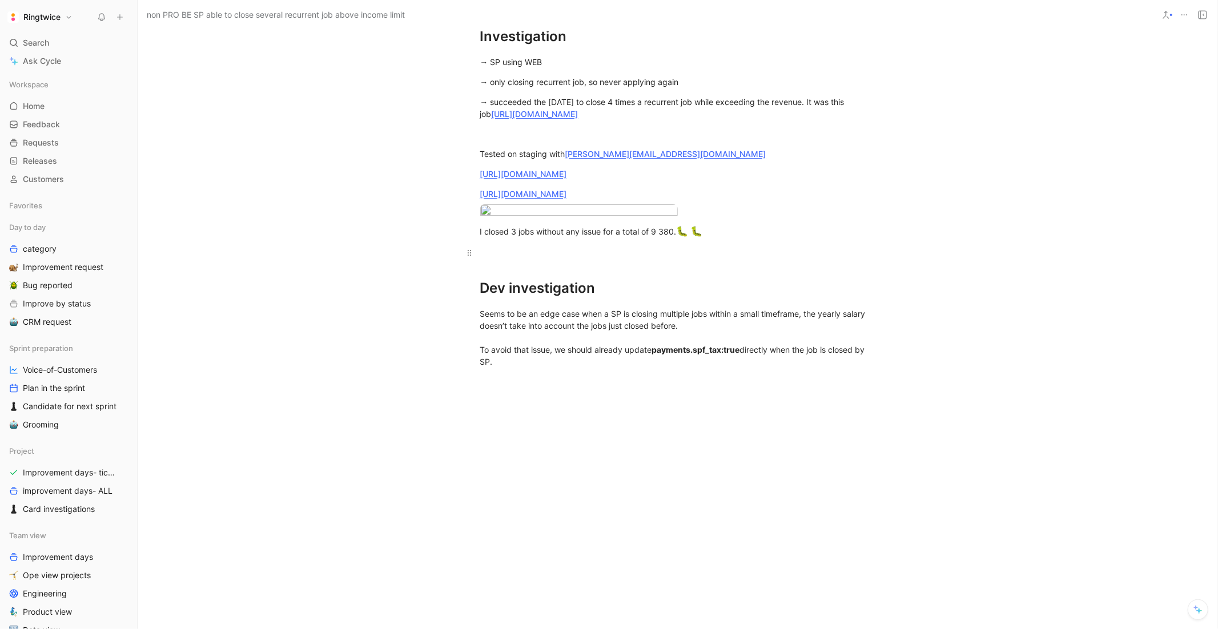
scroll to position [0, 0]
